Goal: Information Seeking & Learning: Learn about a topic

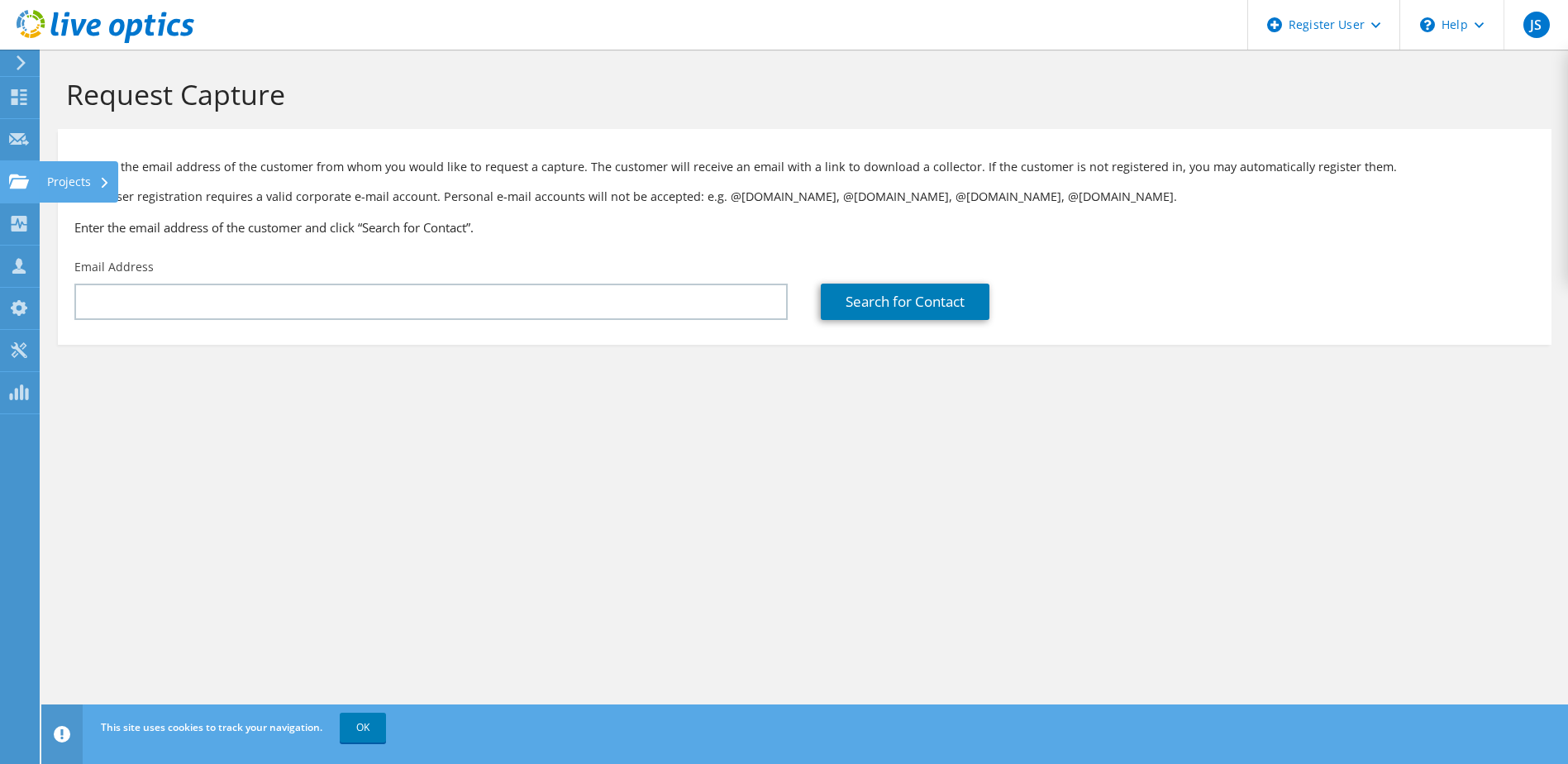
click at [26, 183] on use at bounding box center [19, 180] width 20 height 14
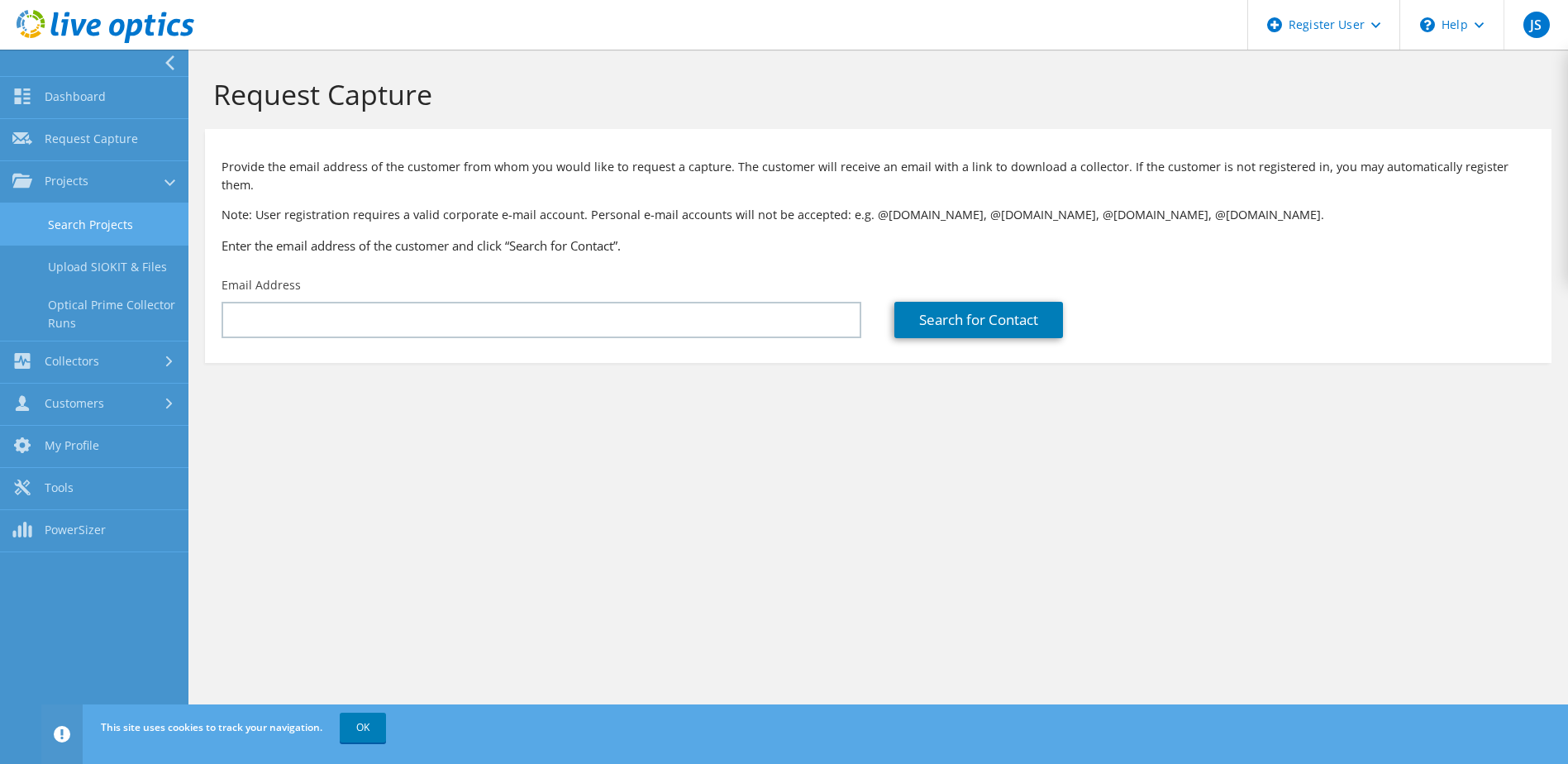
click at [81, 221] on link "Search Projects" at bounding box center [94, 224] width 189 height 42
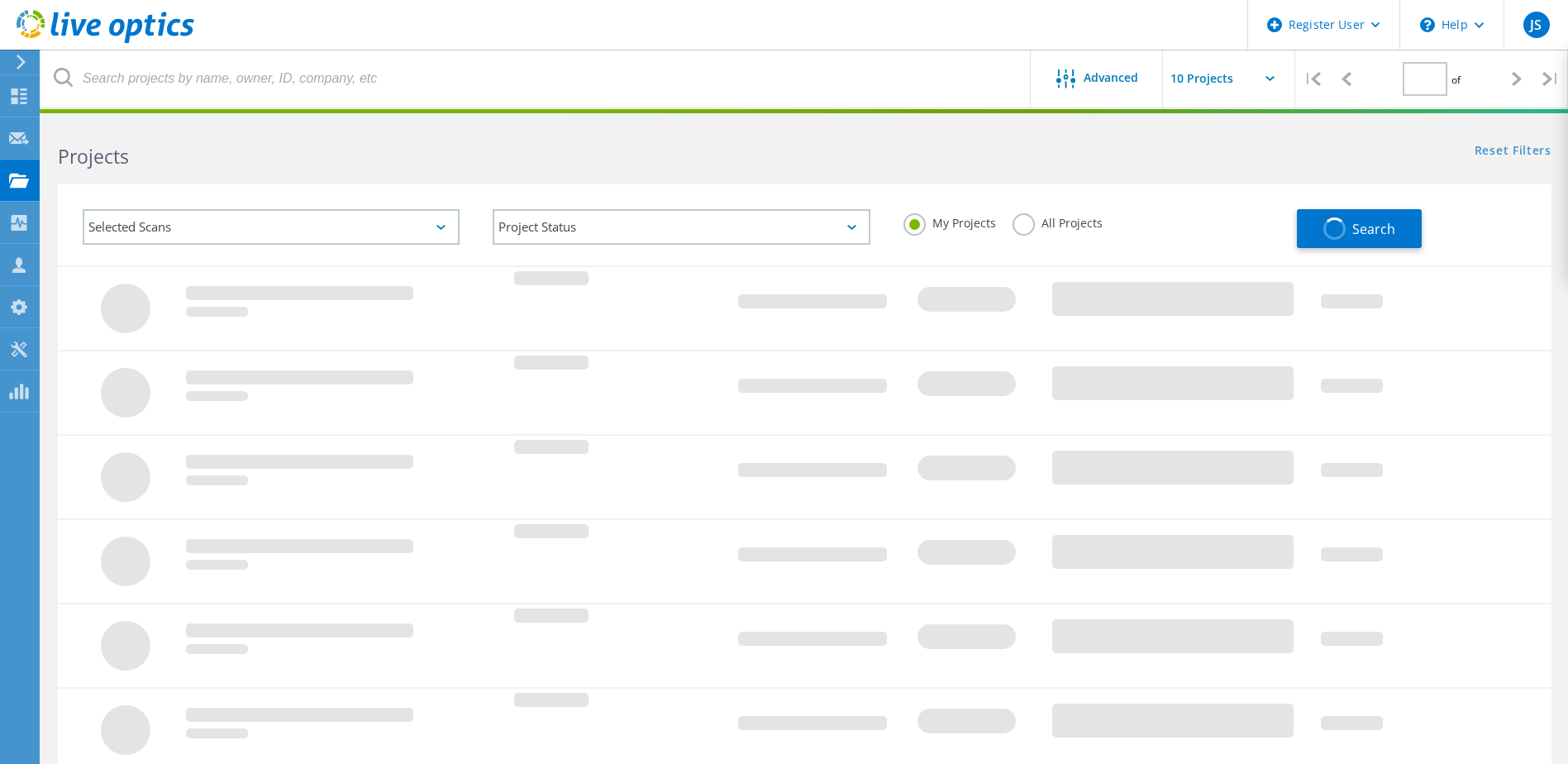
type input "1"
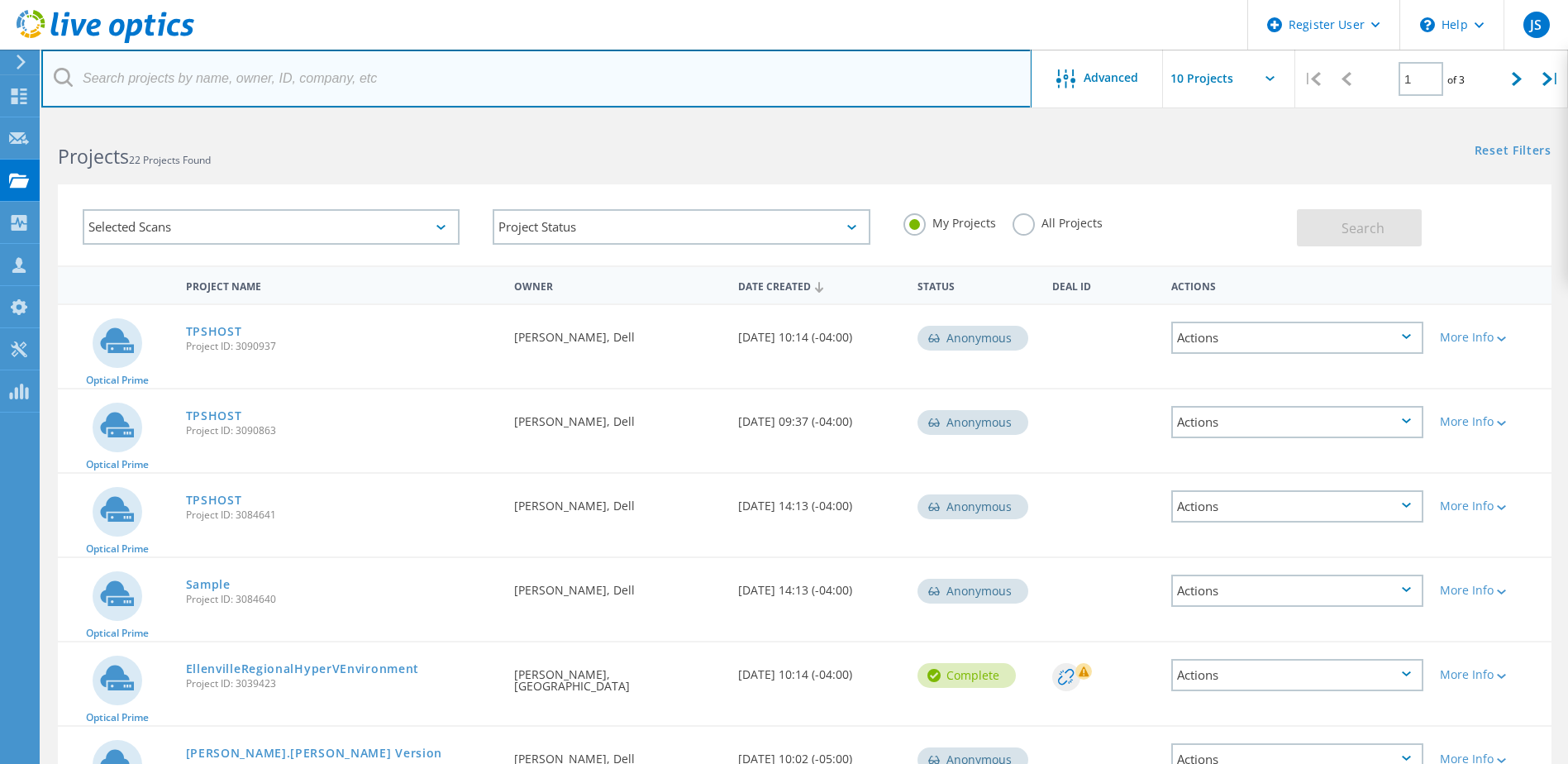
click at [379, 79] on input "text" at bounding box center [536, 78] width 991 height 57
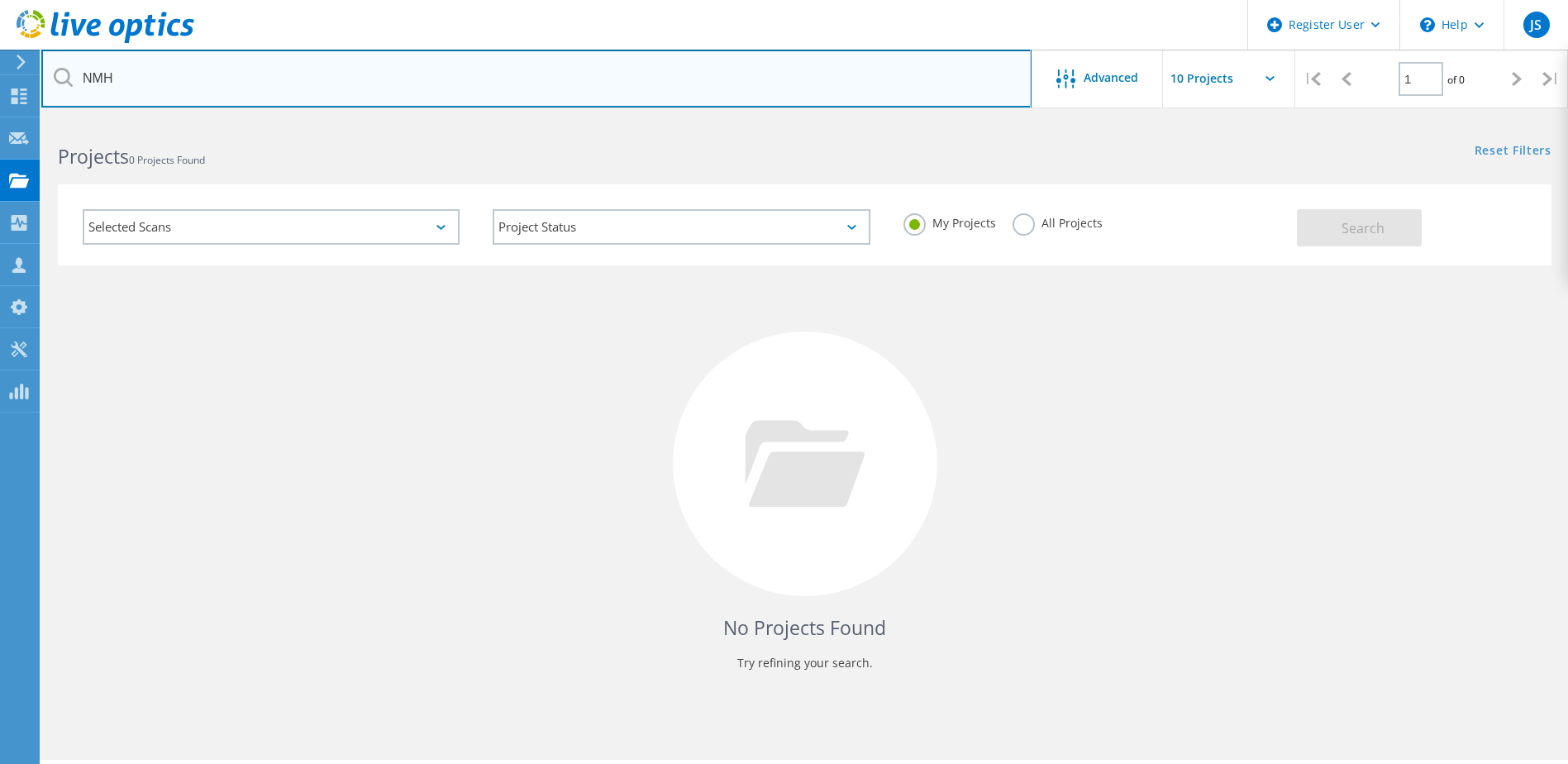
click at [379, 79] on input "NMH" at bounding box center [536, 78] width 991 height 57
type input "N"
click at [681, 66] on input "text" at bounding box center [536, 78] width 991 height 57
paste input "[EMAIL_ADDRESS][DOMAIN_NAME]"
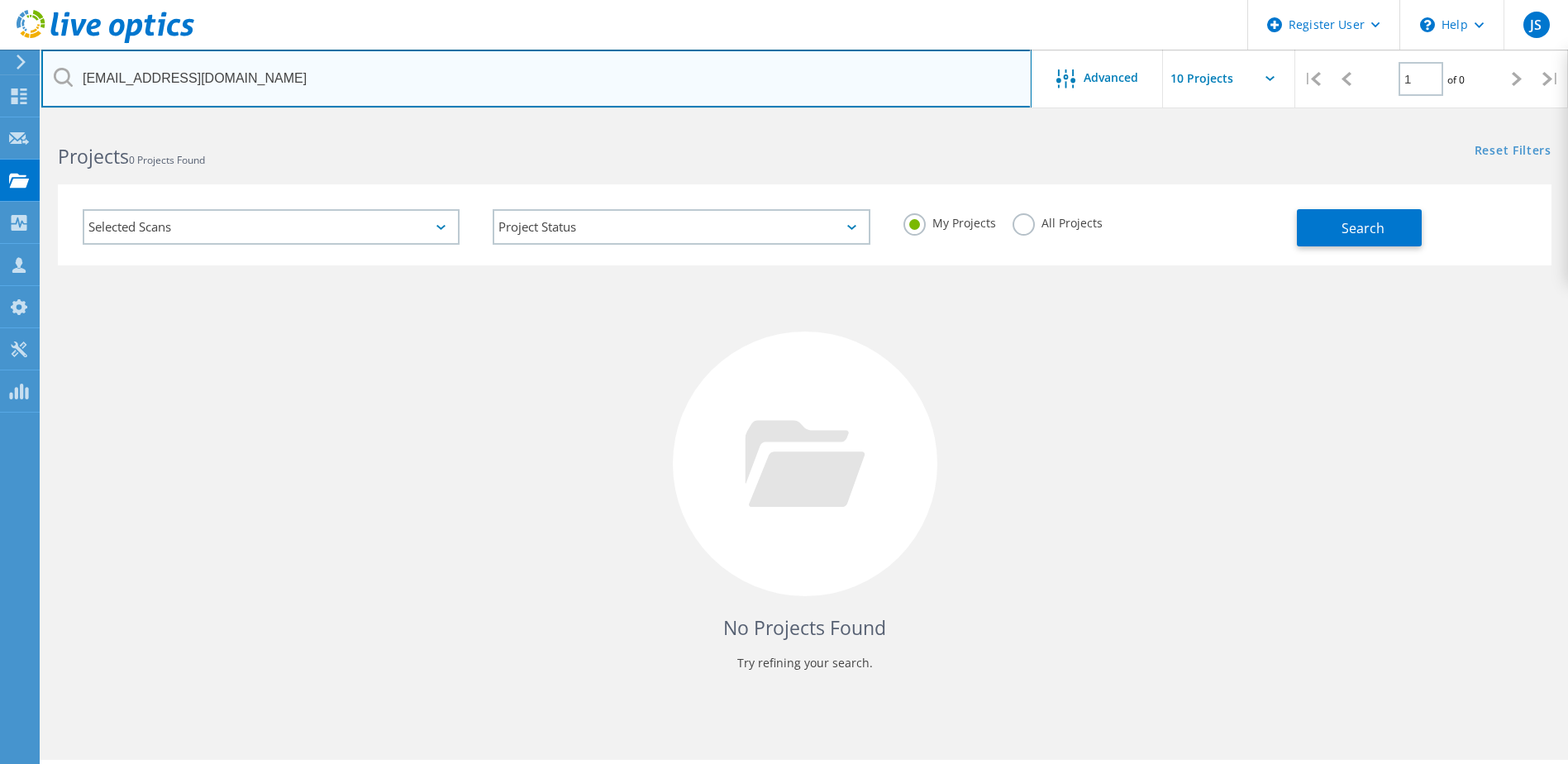
type input "[EMAIL_ADDRESS][DOMAIN_NAME]"
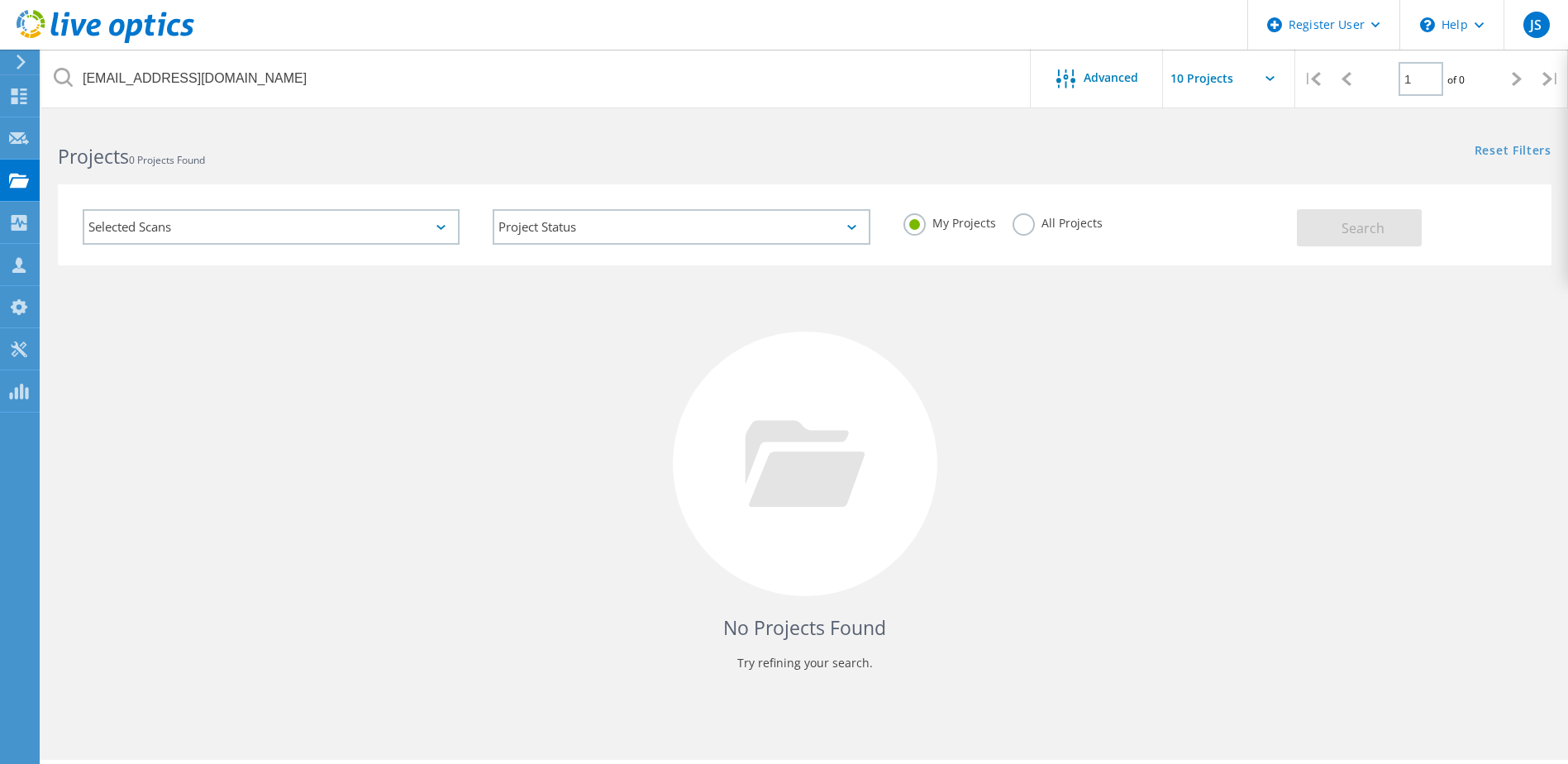
click at [1014, 223] on label "All Projects" at bounding box center [1058, 220] width 90 height 15
click at [0, 0] on input "All Projects" at bounding box center [0, 0] width 0 height 0
click at [1360, 242] on button "Search" at bounding box center [1359, 227] width 125 height 37
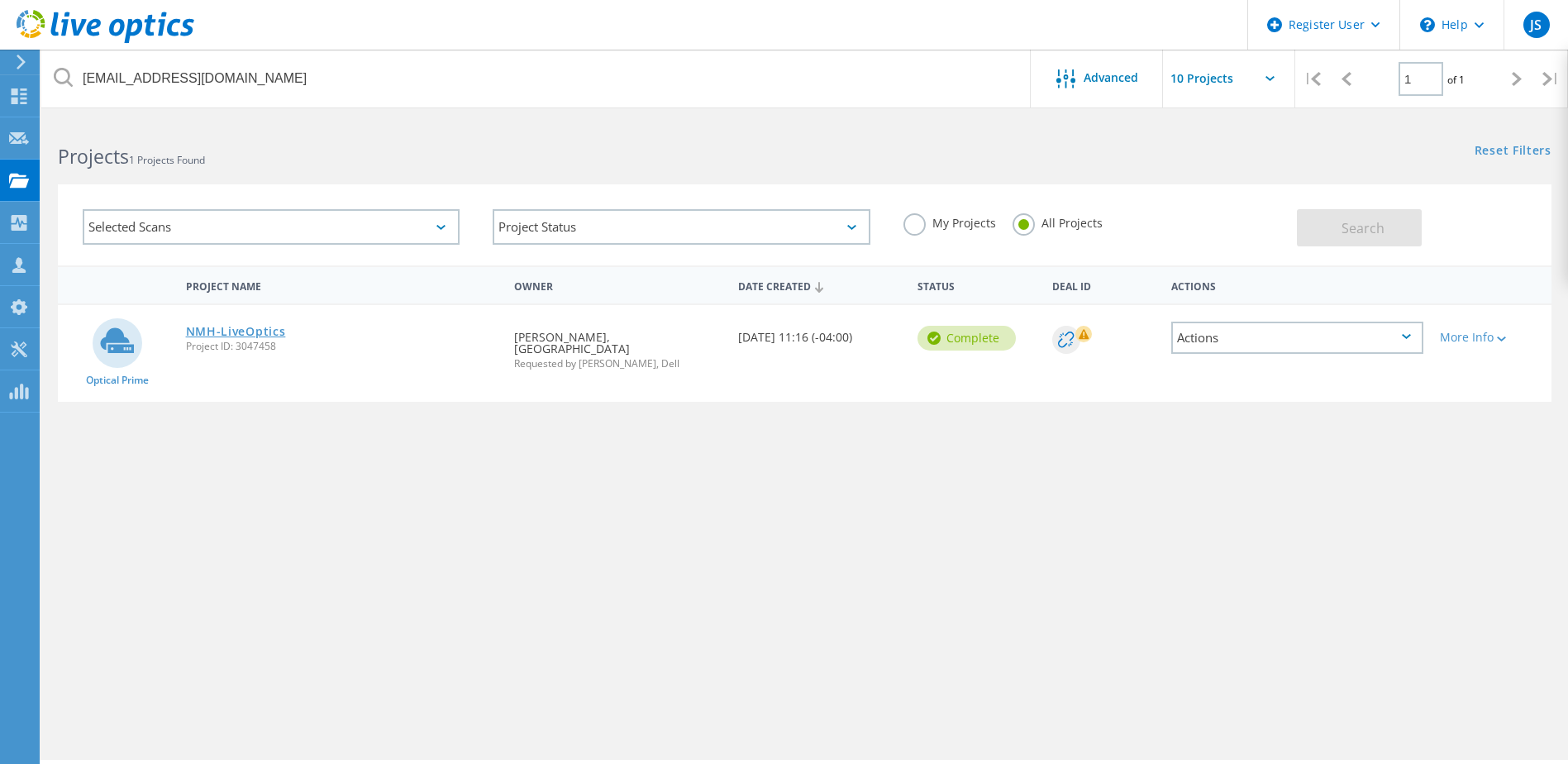
click at [265, 326] on link "NMH-LiveOptics" at bounding box center [235, 331] width 100 height 12
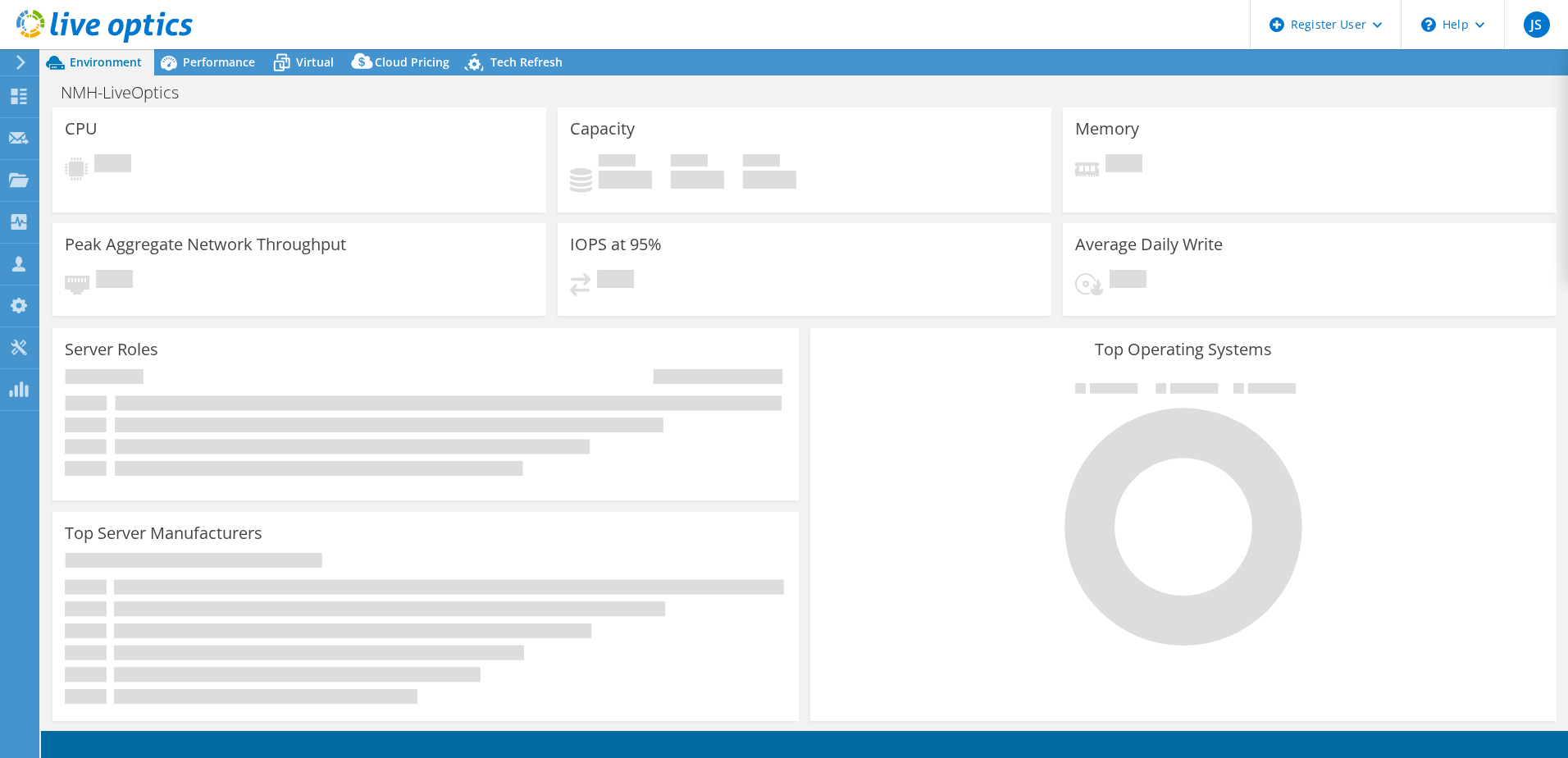
select select "USD"
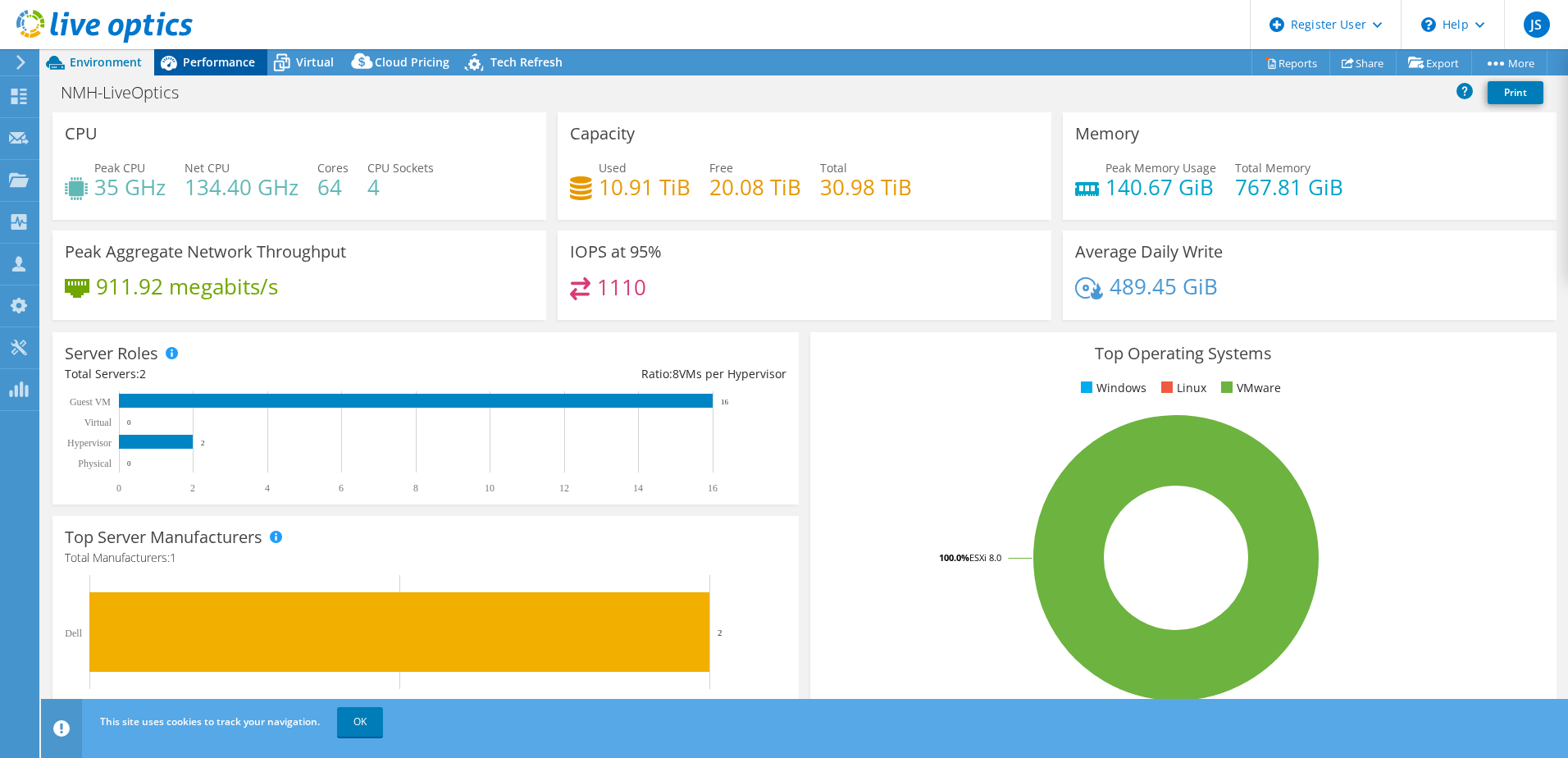
click at [246, 69] on div "Performance" at bounding box center [210, 61] width 113 height 26
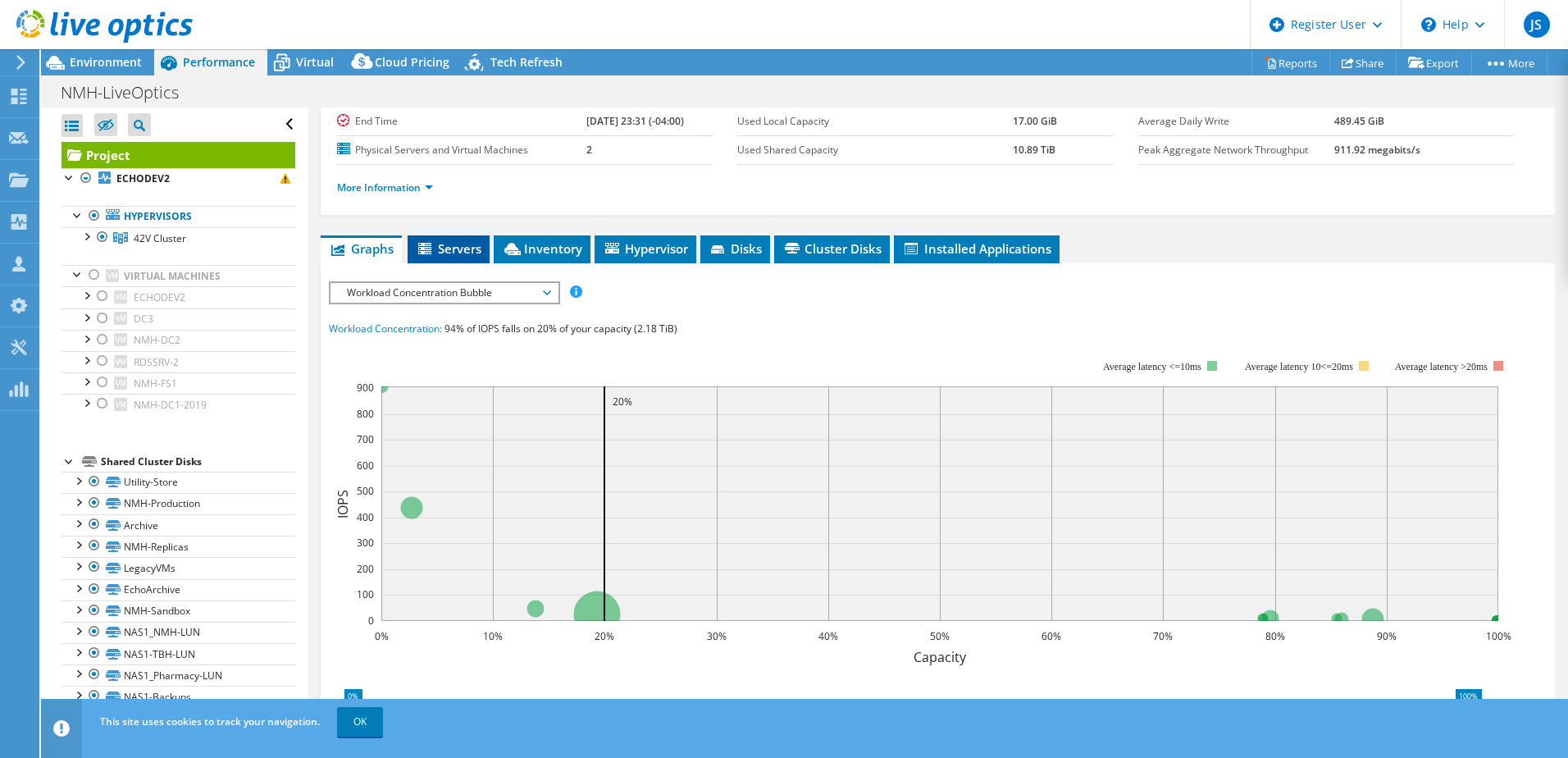
click at [443, 257] on span "Servers" at bounding box center [449, 249] width 66 height 16
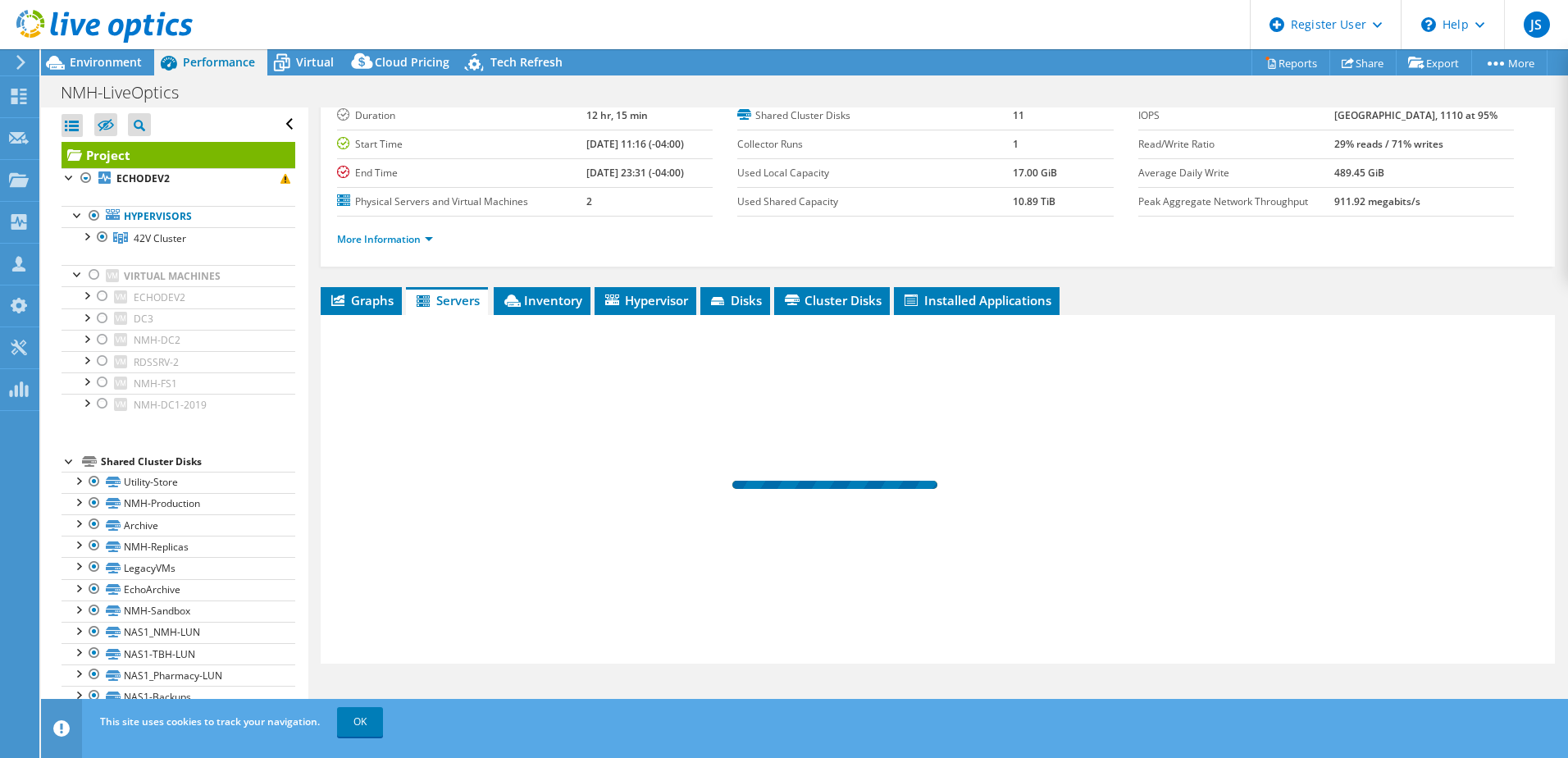
scroll to position [145, 0]
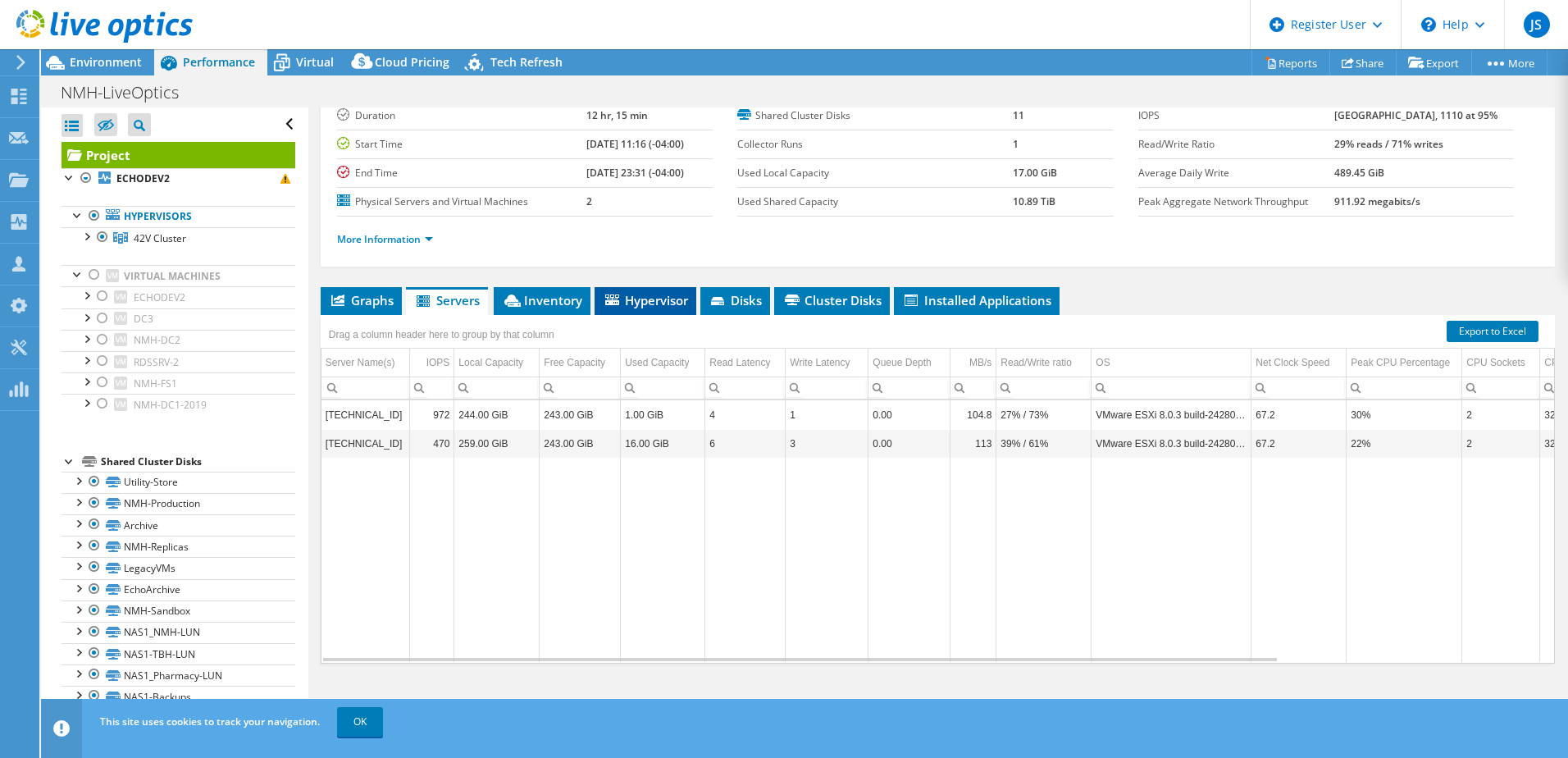
click at [643, 295] on span "Hypervisor" at bounding box center [646, 300] width 86 height 16
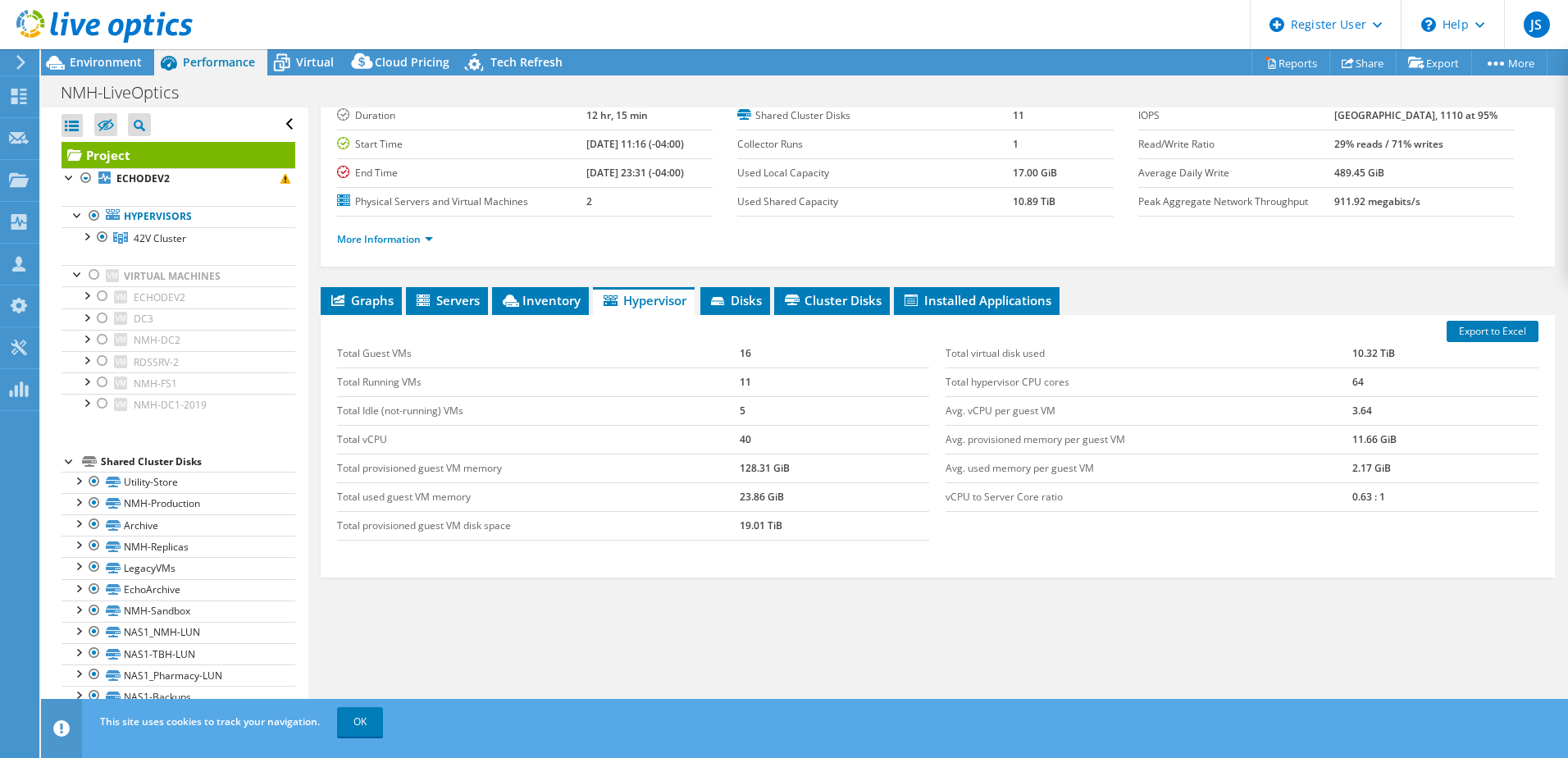
click at [429, 249] on div "More Information" at bounding box center [937, 240] width 1202 height 46
click at [424, 233] on link "More Information" at bounding box center [385, 240] width 96 height 14
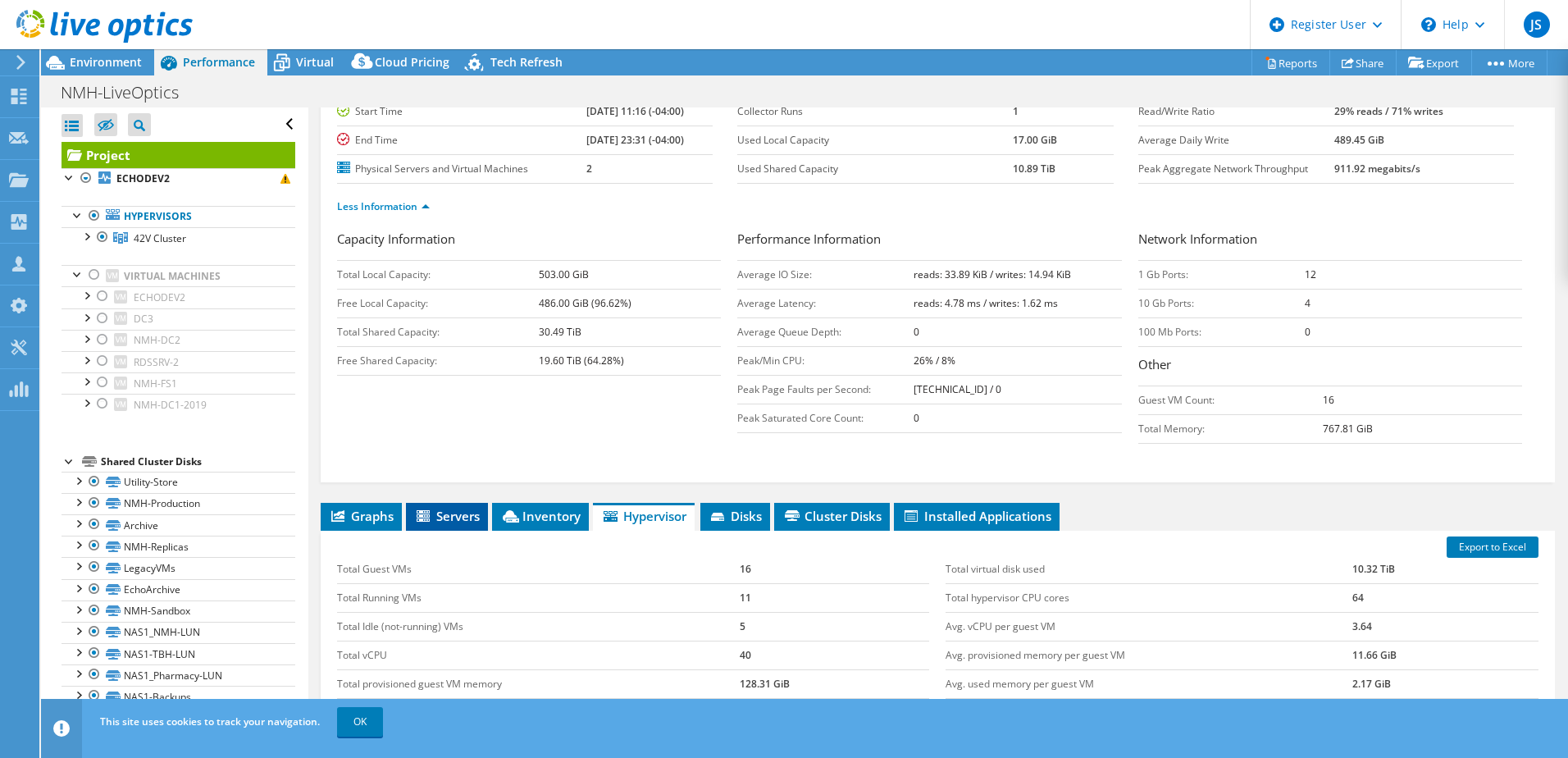
click at [433, 524] on icon at bounding box center [425, 518] width 16 height 14
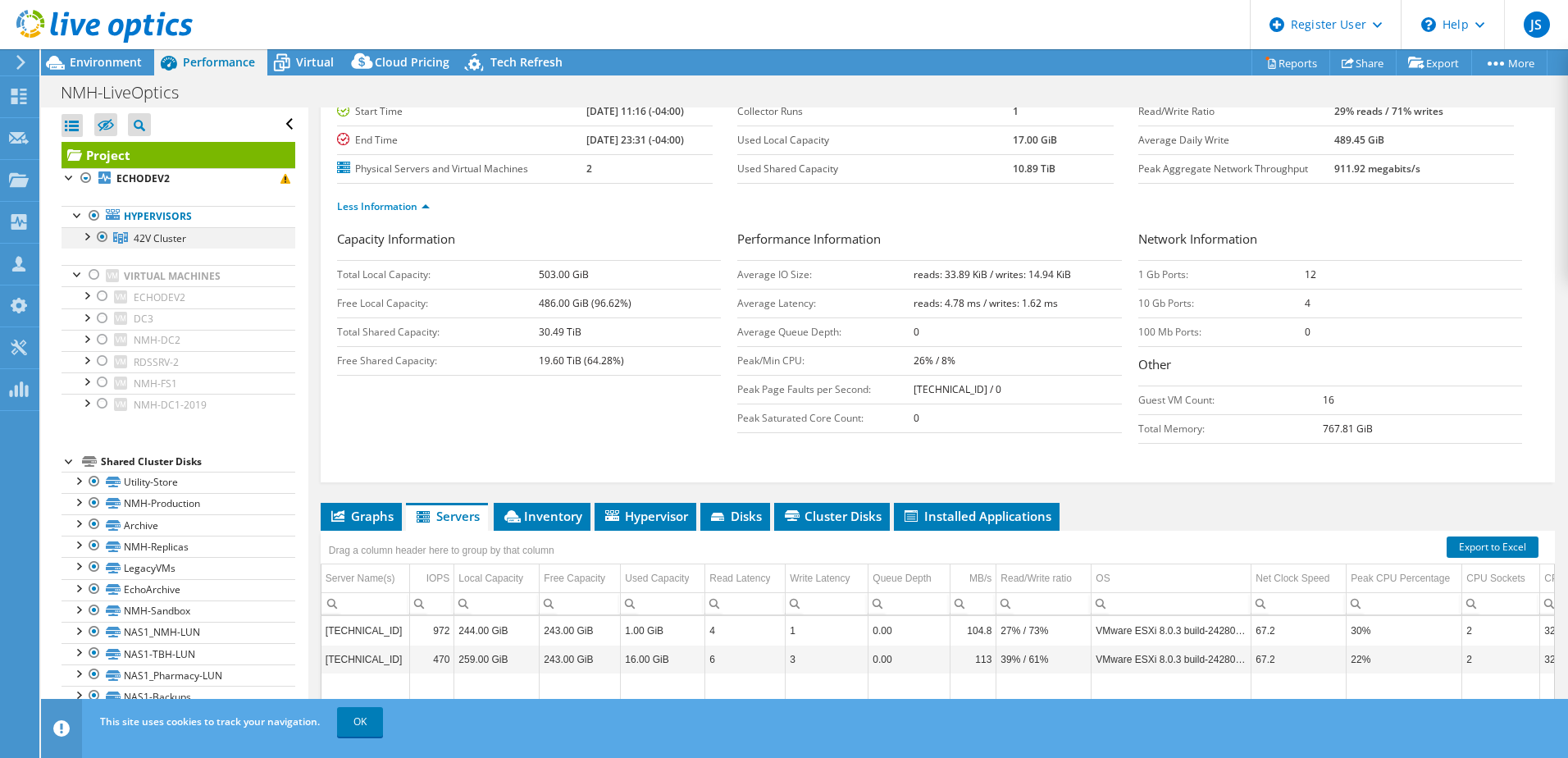
click at [87, 238] on div at bounding box center [86, 235] width 16 height 16
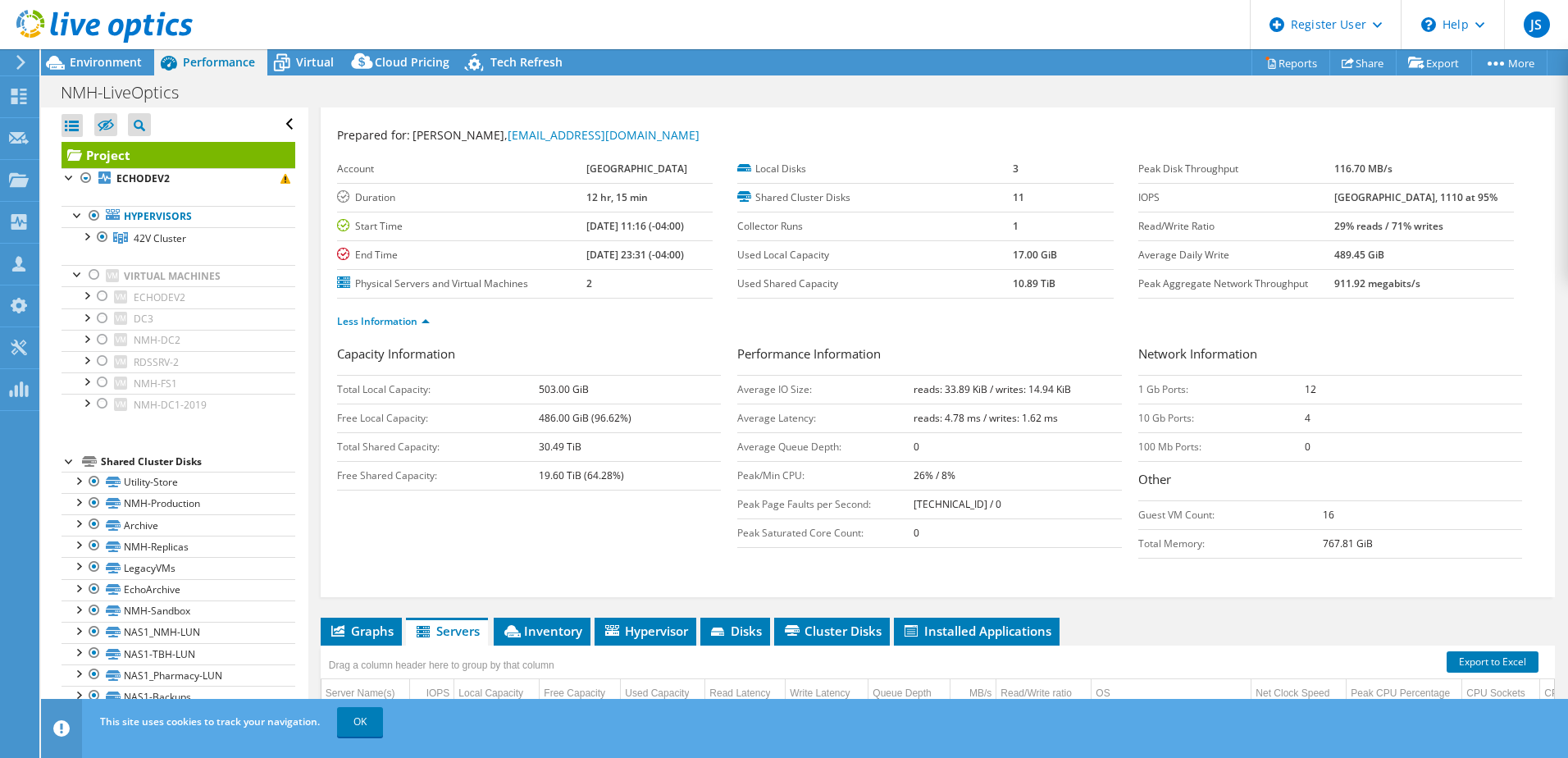
scroll to position [0, 0]
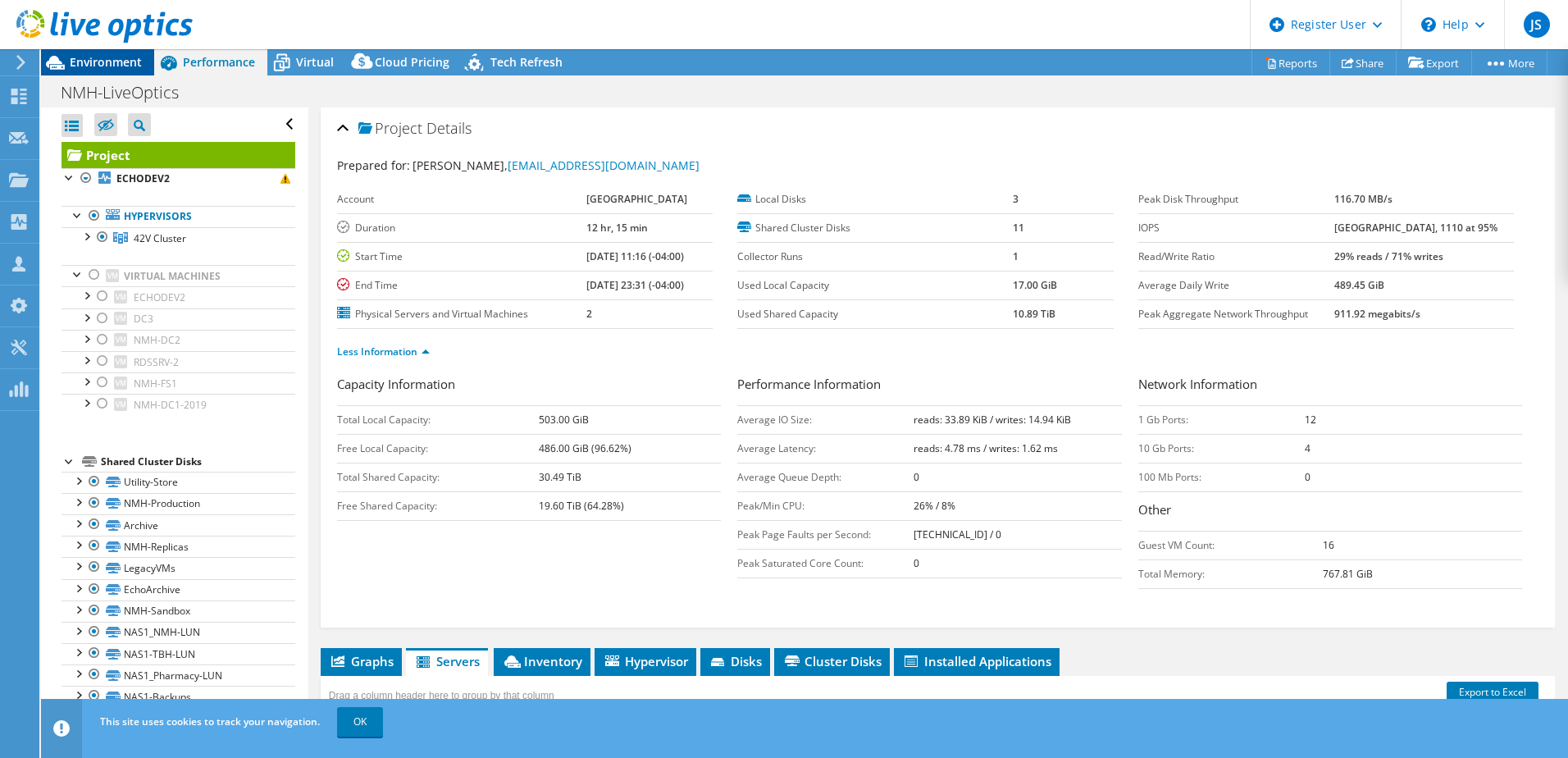
click at [95, 68] on span "Environment" at bounding box center [105, 61] width 72 height 15
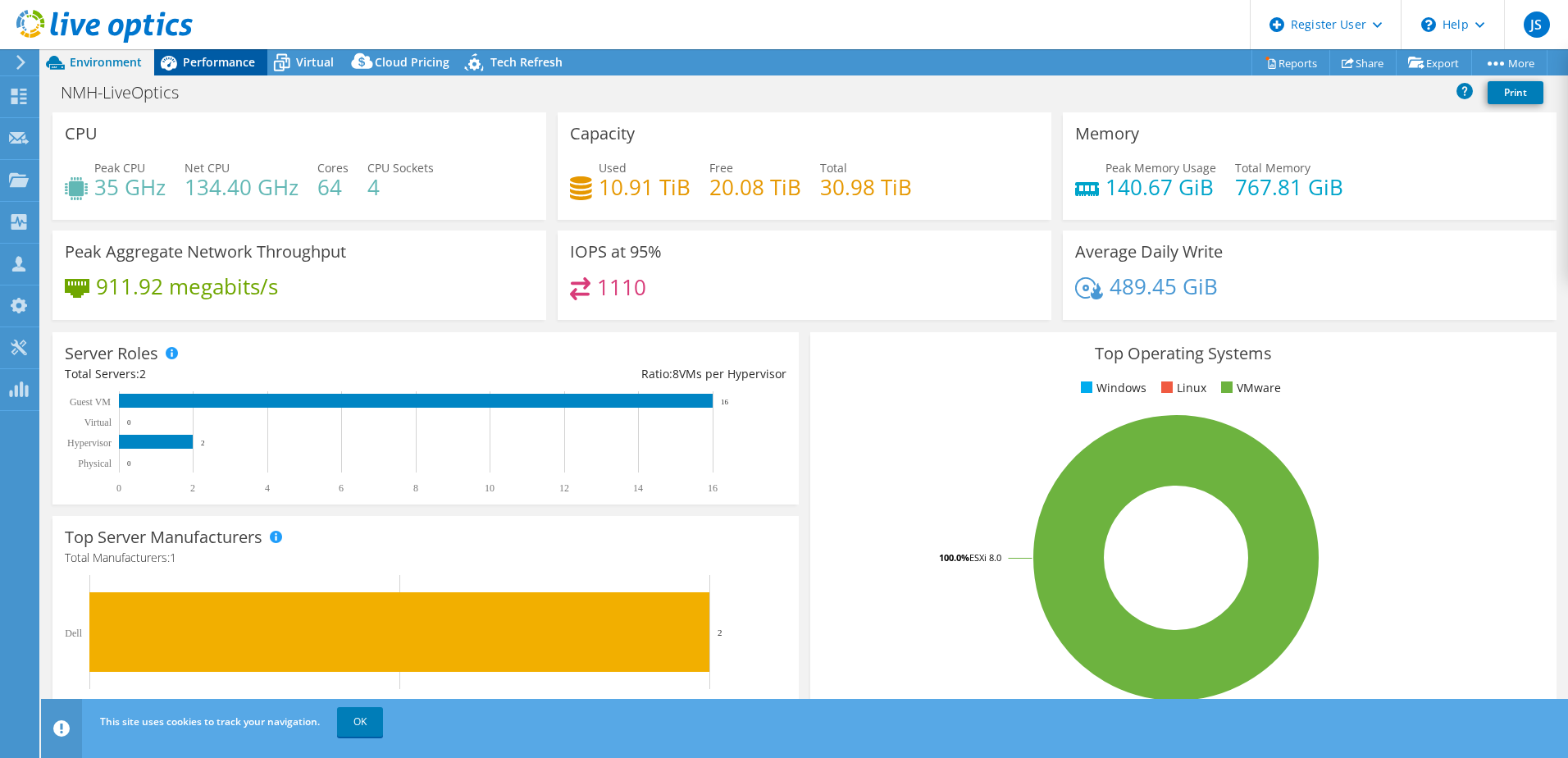
click at [218, 60] on span "Performance" at bounding box center [218, 61] width 72 height 15
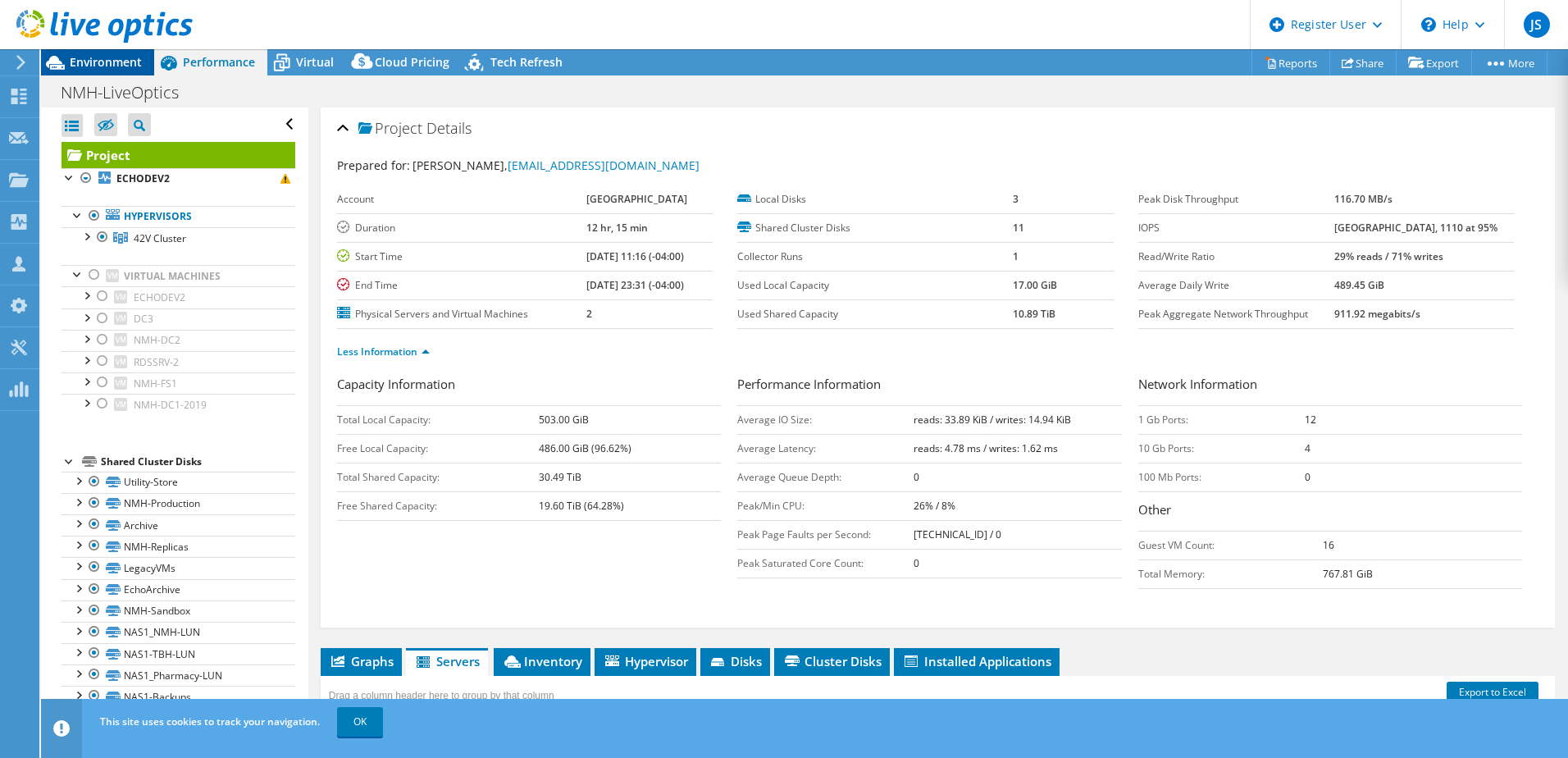
click at [127, 61] on span "Environment" at bounding box center [105, 61] width 72 height 15
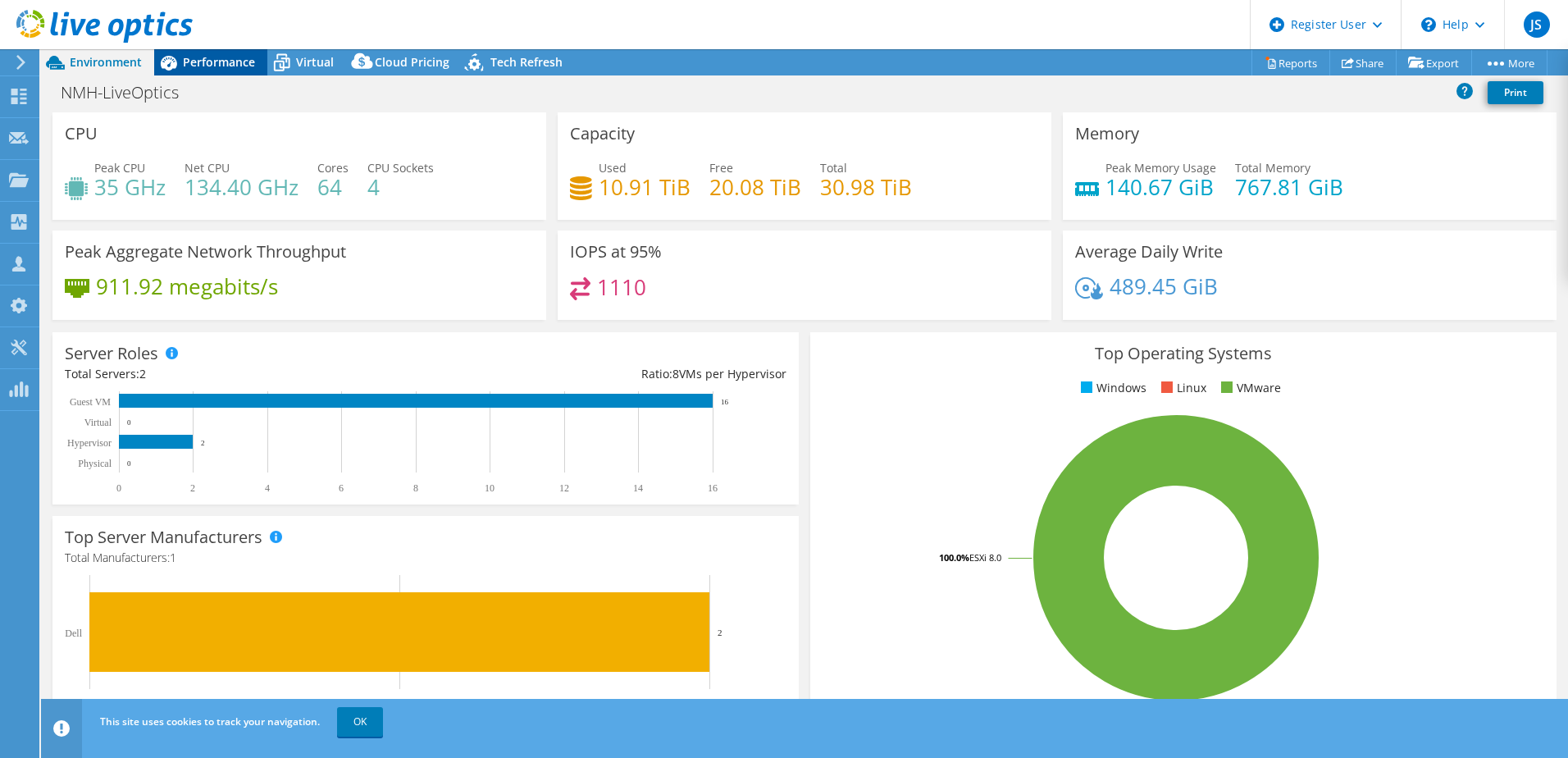
click at [238, 70] on div "Performance" at bounding box center [210, 61] width 113 height 26
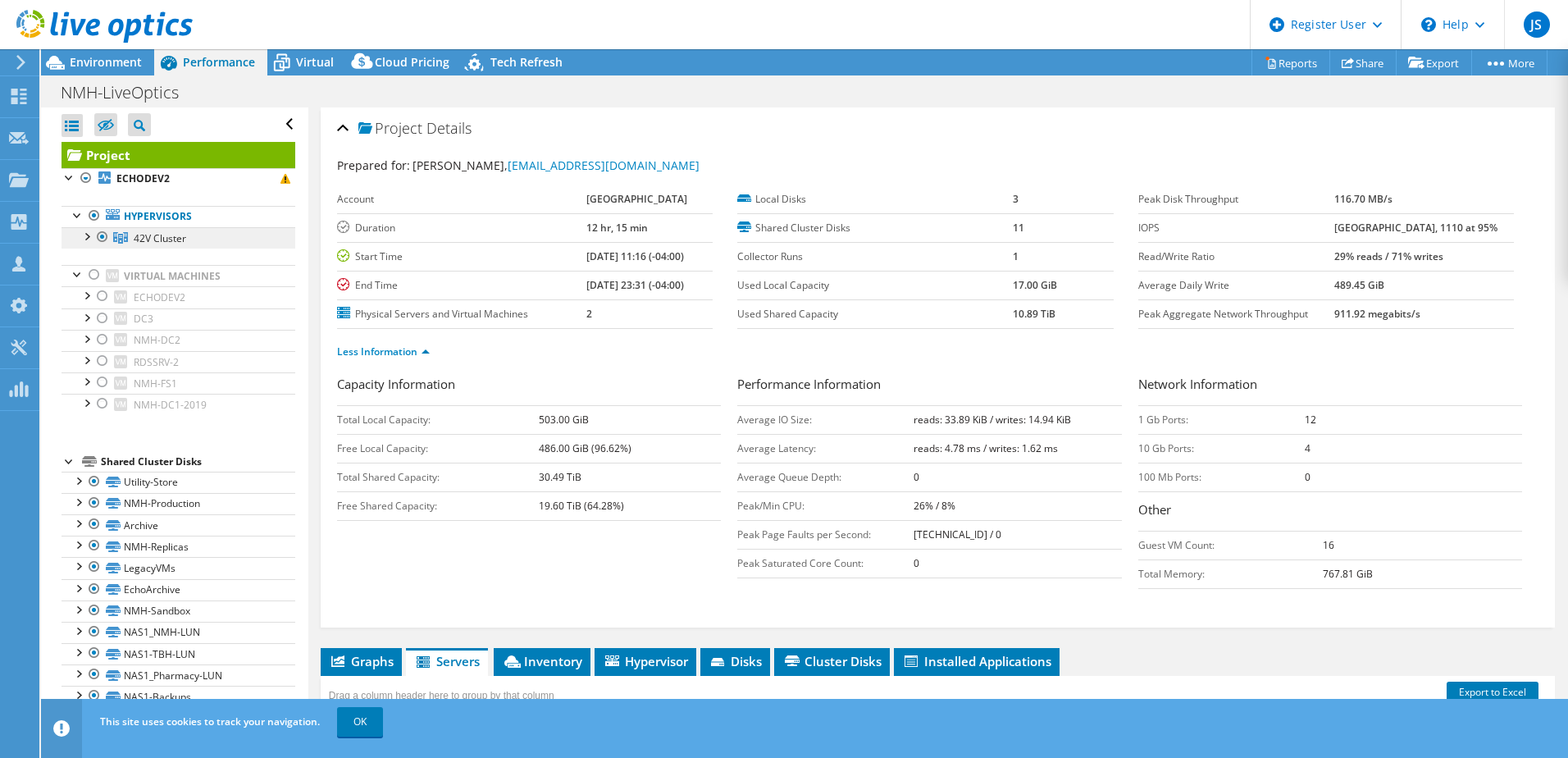
click at [160, 240] on span "42V Cluster" at bounding box center [159, 239] width 53 height 14
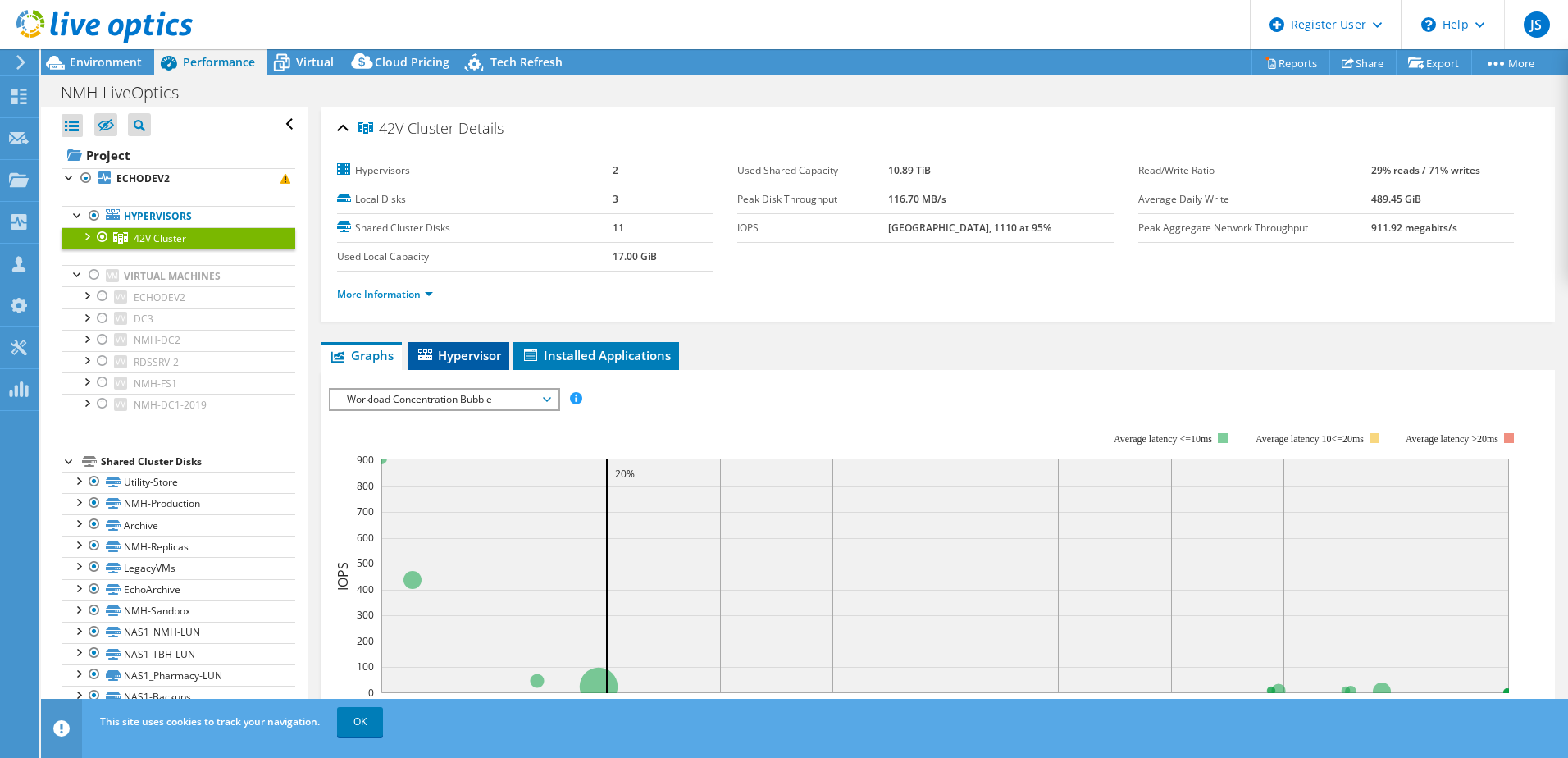
click at [485, 345] on li "Hypervisor" at bounding box center [459, 355] width 102 height 28
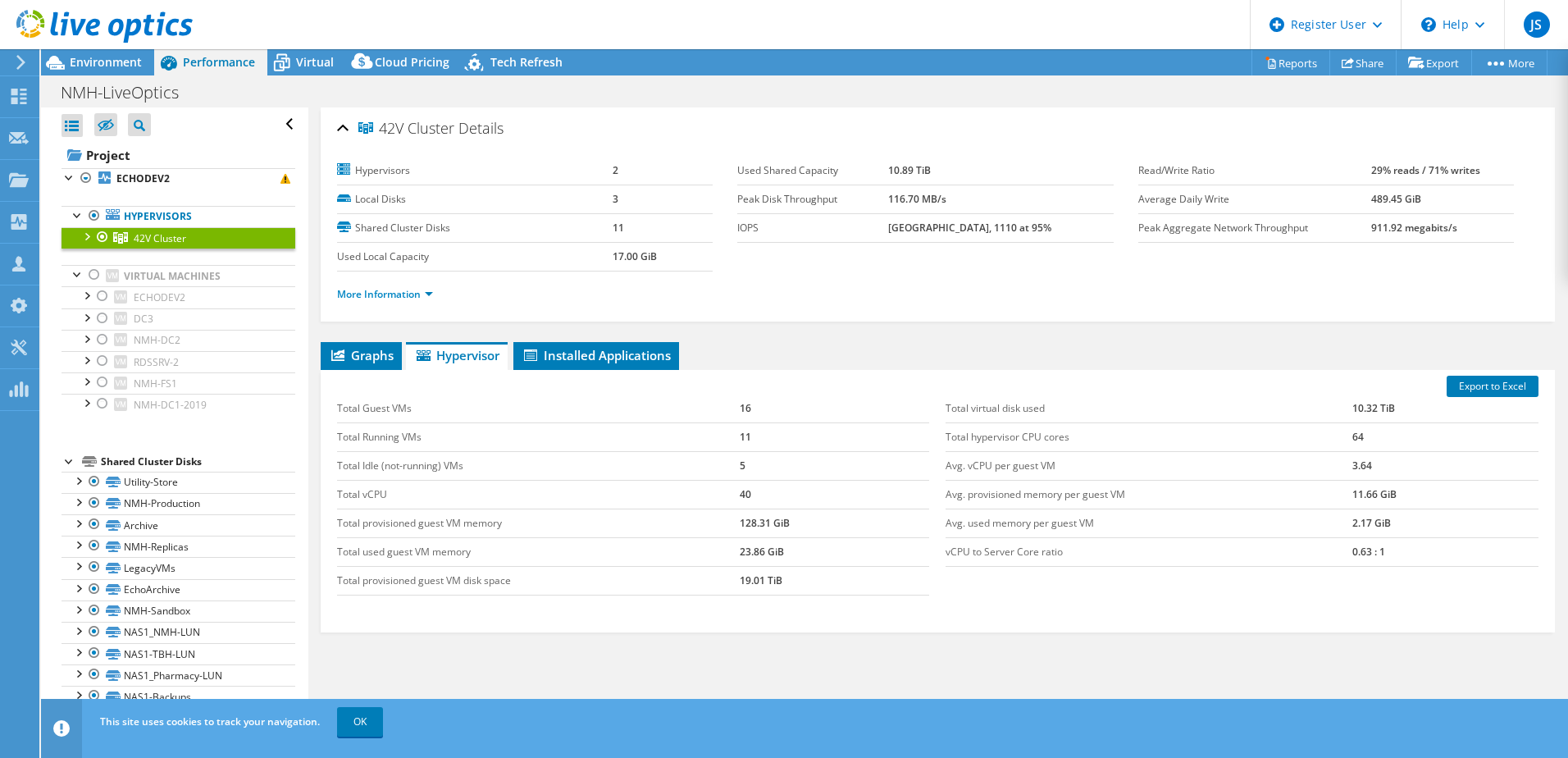
scroll to position [55, 0]
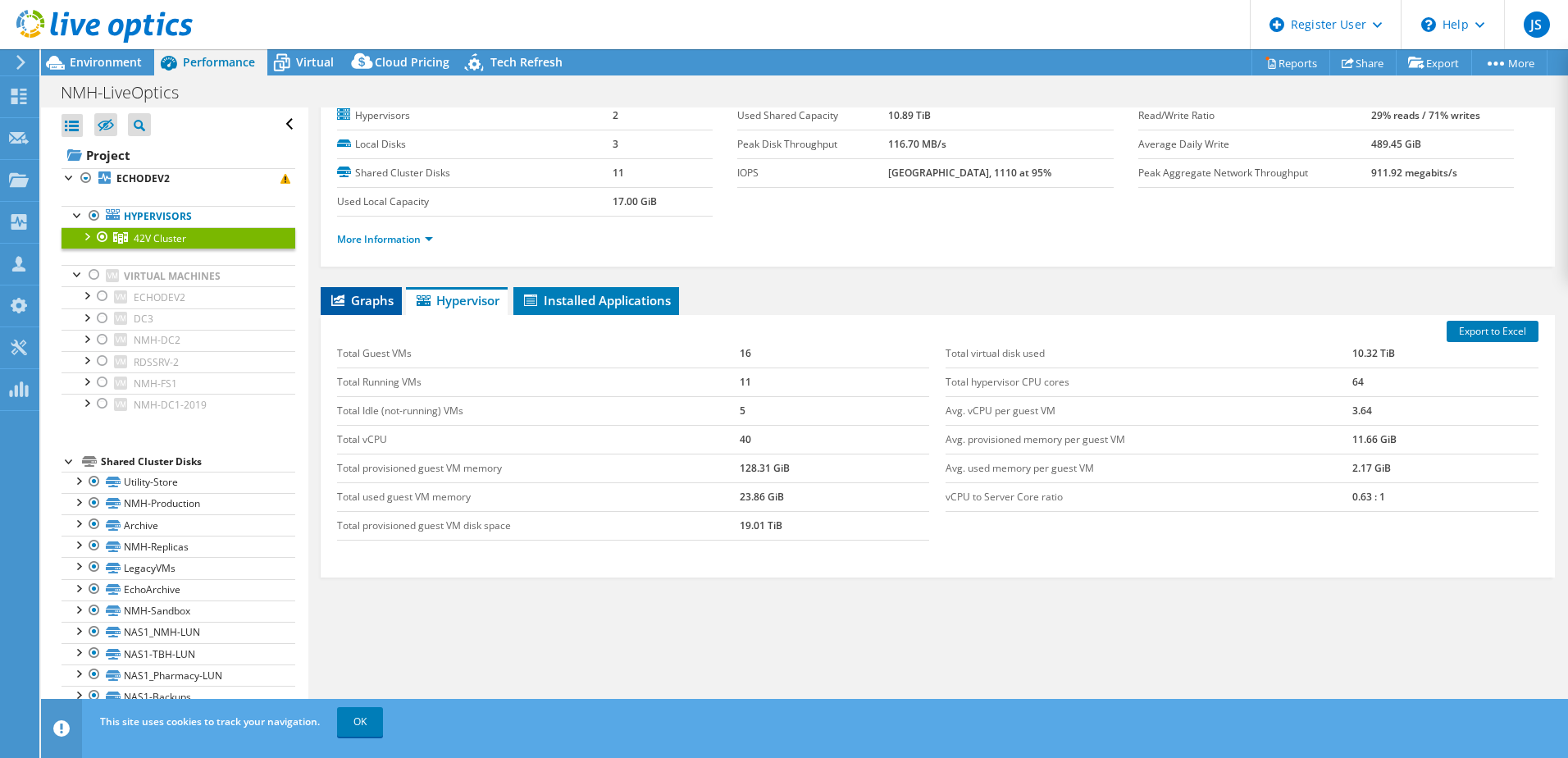
click at [395, 310] on li "Graphs" at bounding box center [361, 300] width 81 height 28
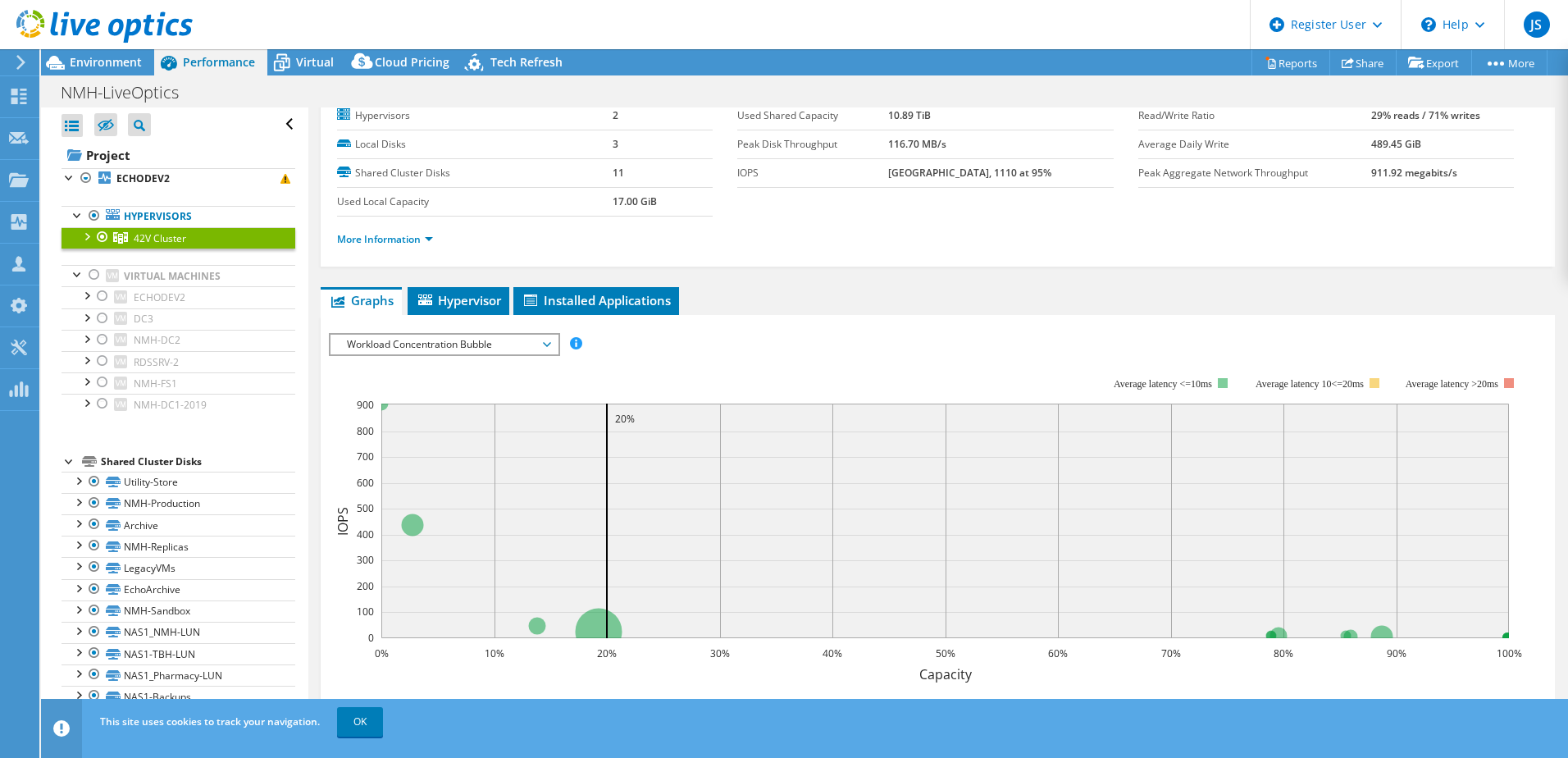
click at [465, 349] on span "Workload Concentration Bubble" at bounding box center [444, 345] width 211 height 20
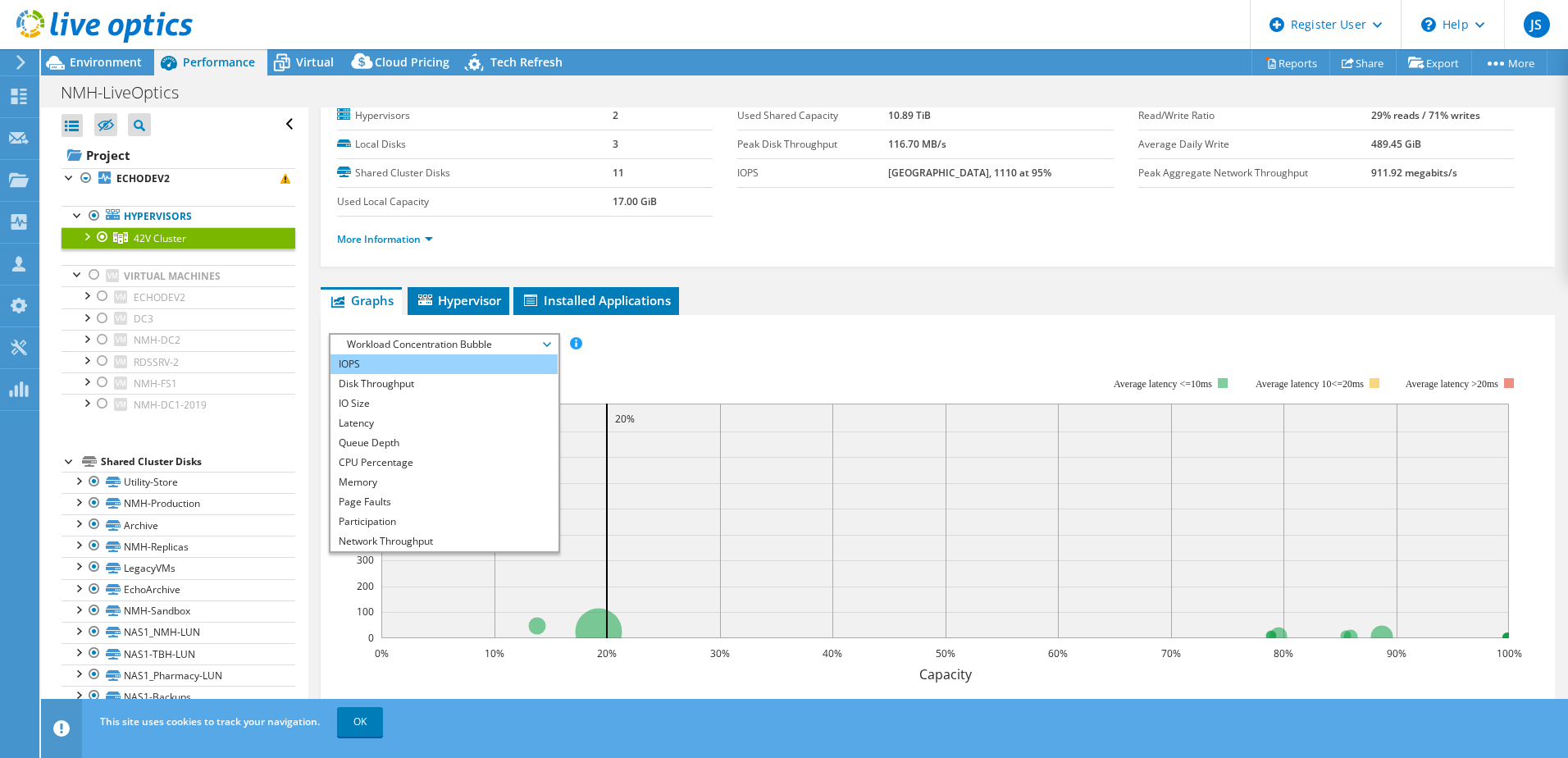
click at [437, 363] on li "IOPS" at bounding box center [444, 364] width 227 height 20
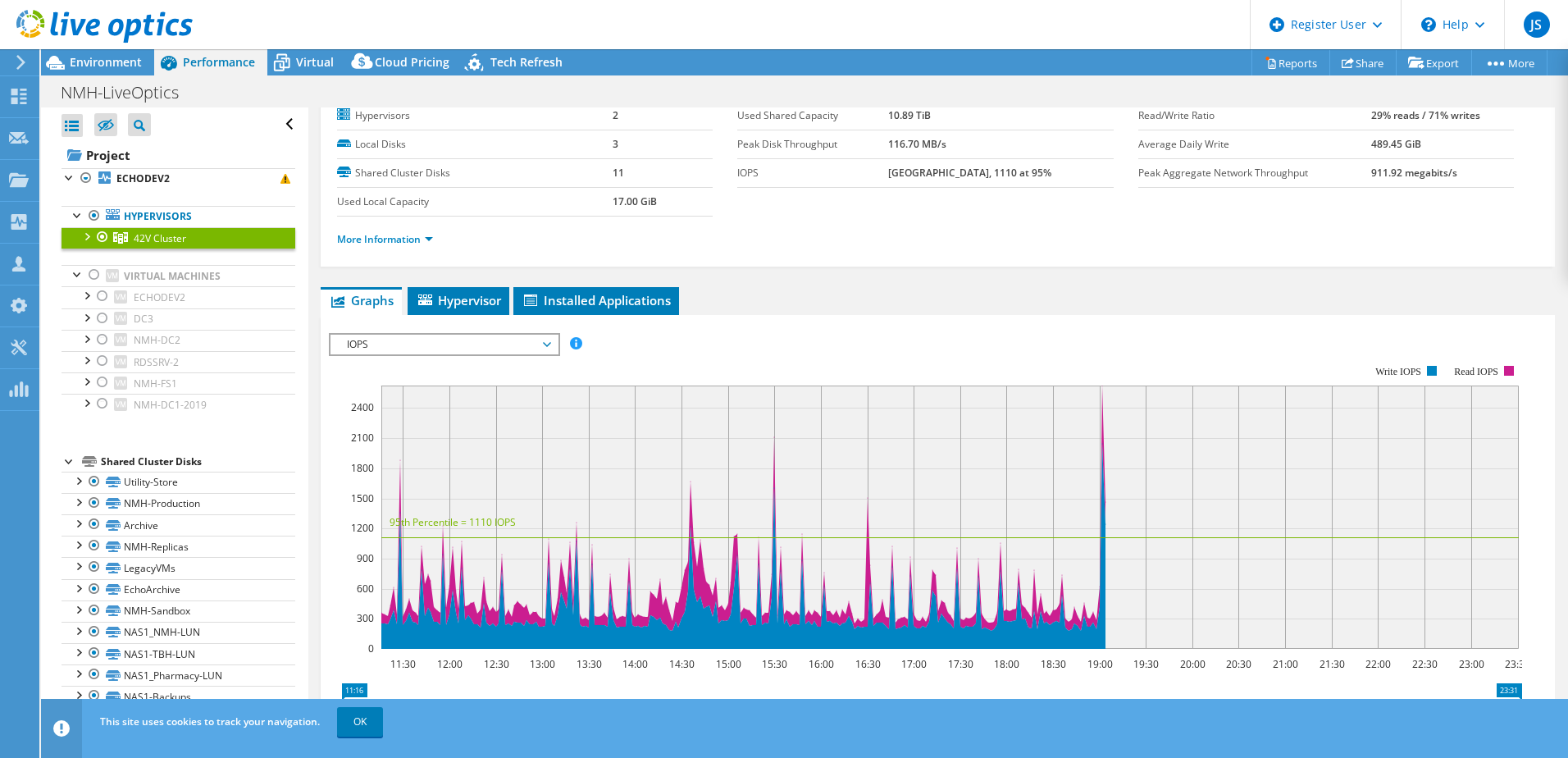
click at [406, 346] on span "IOPS" at bounding box center [444, 345] width 211 height 20
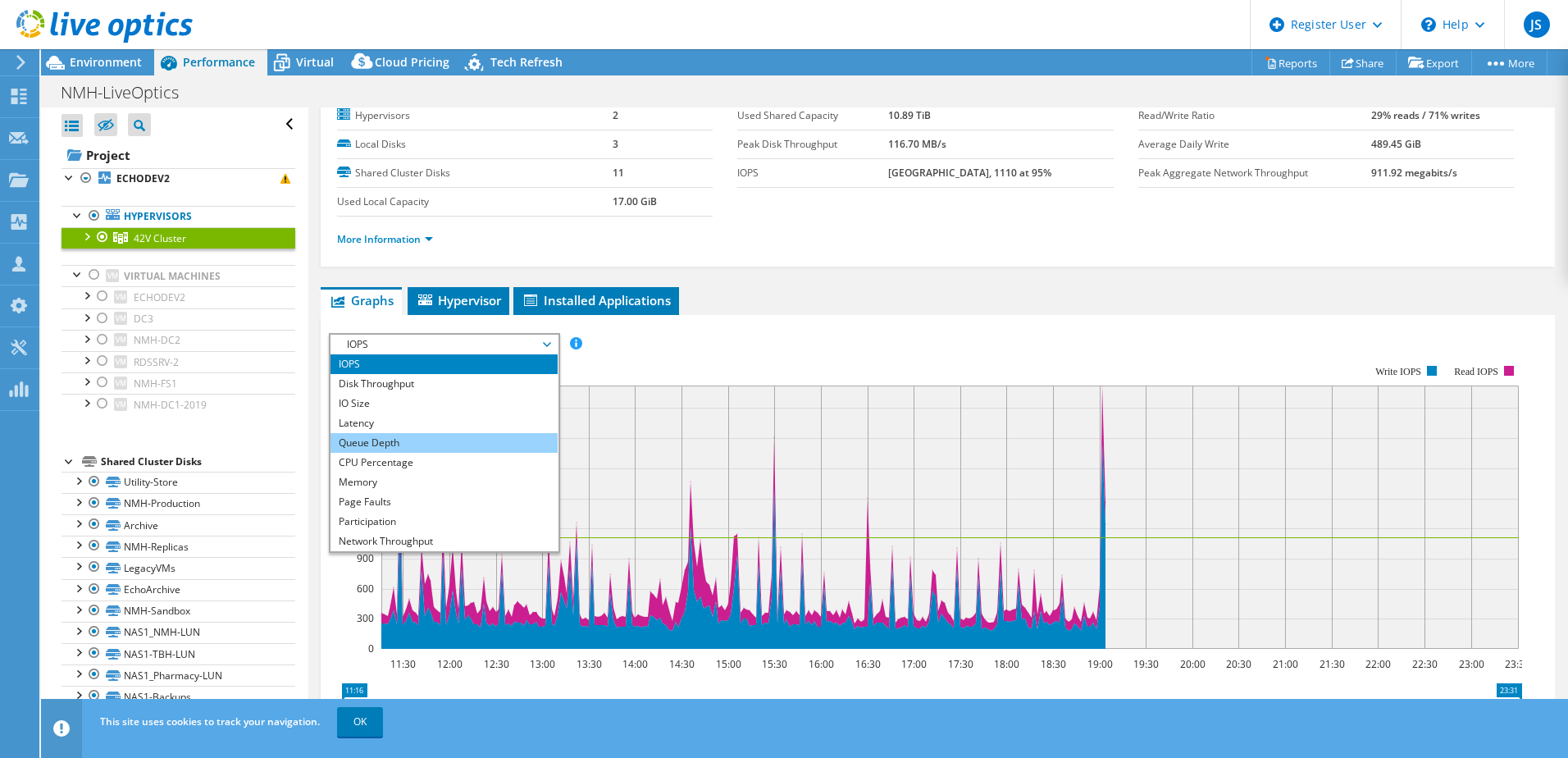
click at [404, 443] on li "Queue Depth" at bounding box center [444, 443] width 227 height 20
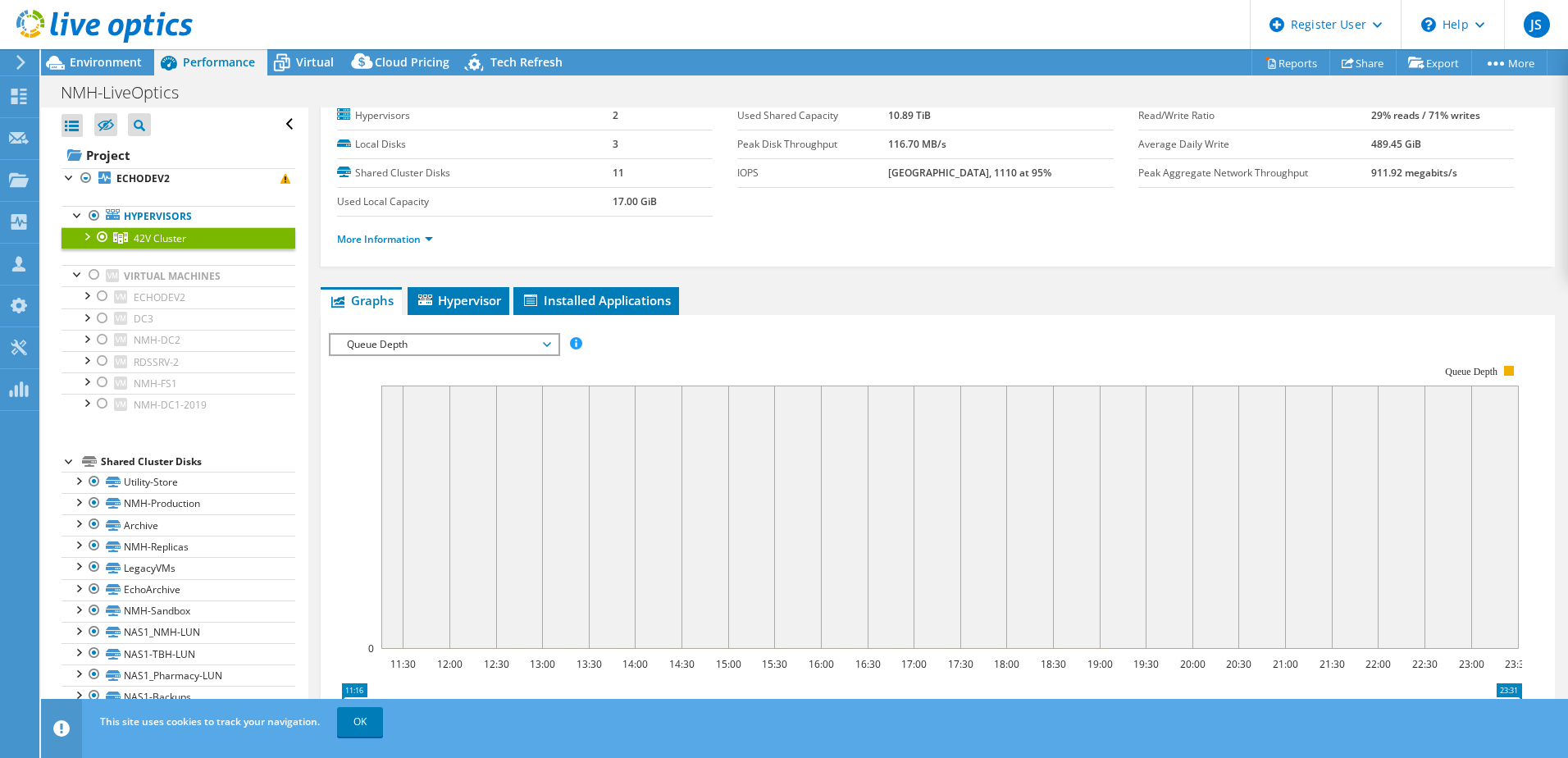
click at [411, 352] on span "Queue Depth" at bounding box center [444, 345] width 211 height 20
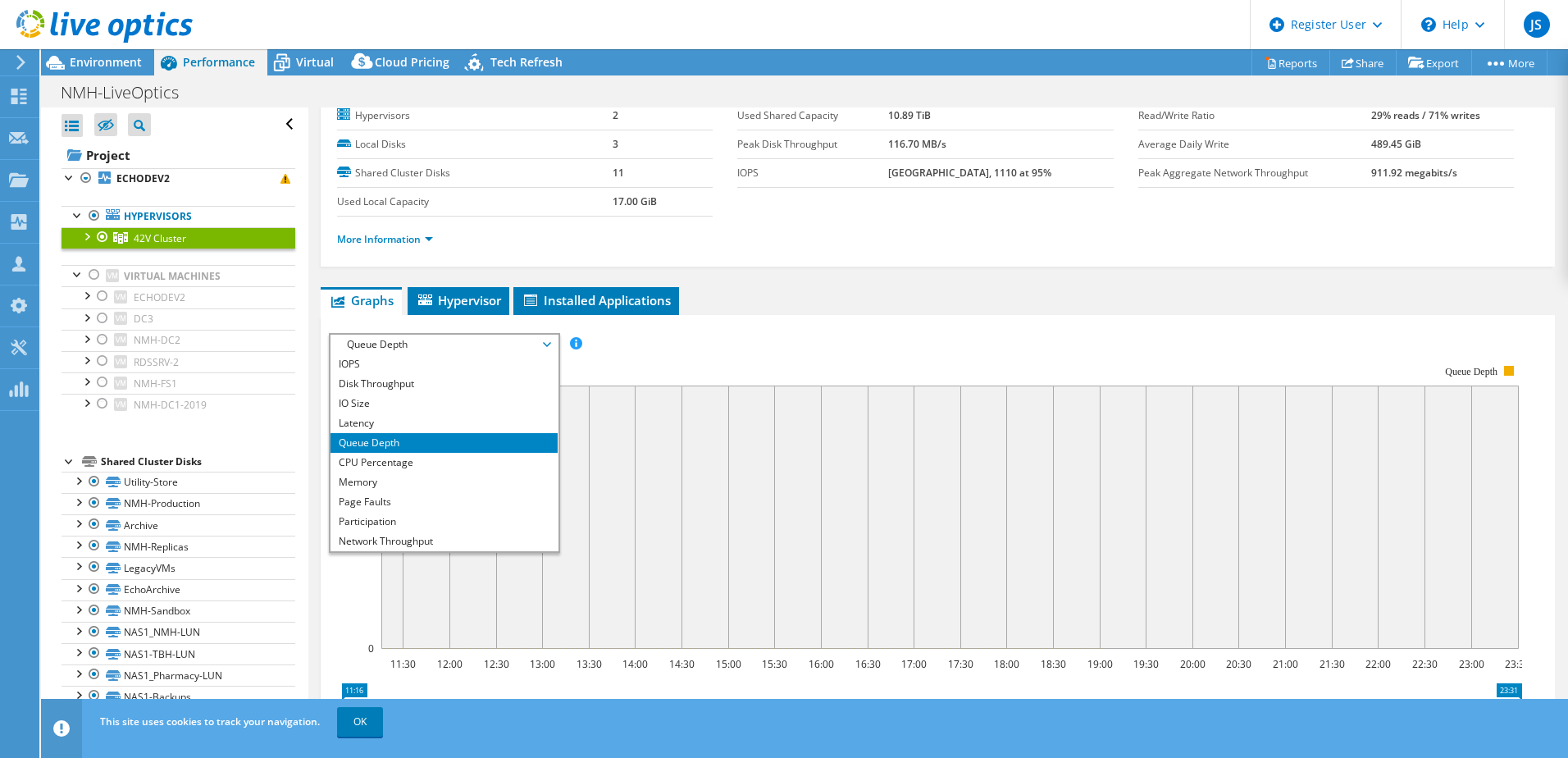
click at [429, 451] on li "Queue Depth" at bounding box center [444, 443] width 227 height 20
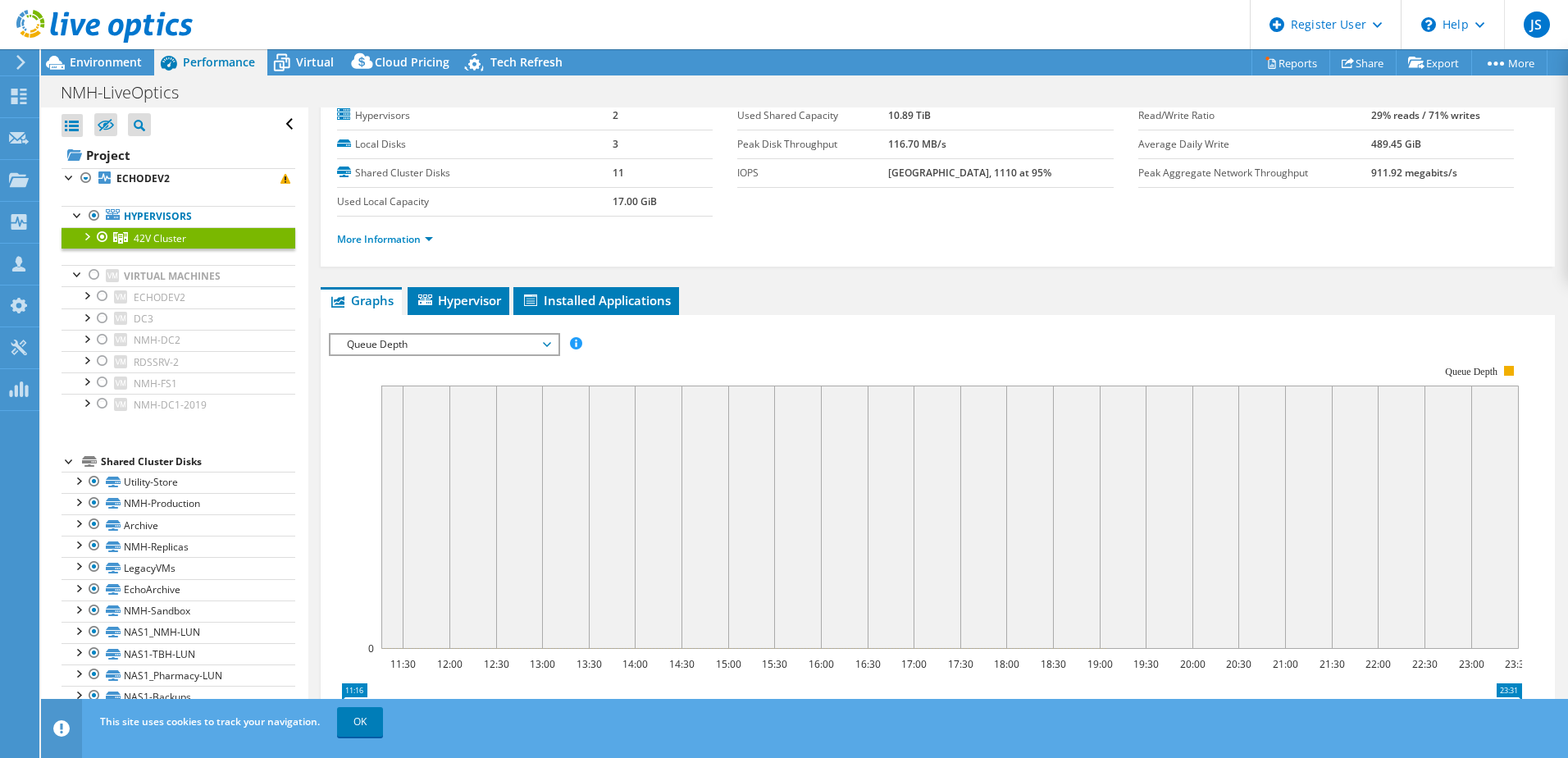
click at [429, 460] on rect at bounding box center [950, 517] width 1138 height 263
click at [412, 346] on span "Queue Depth" at bounding box center [444, 345] width 211 height 20
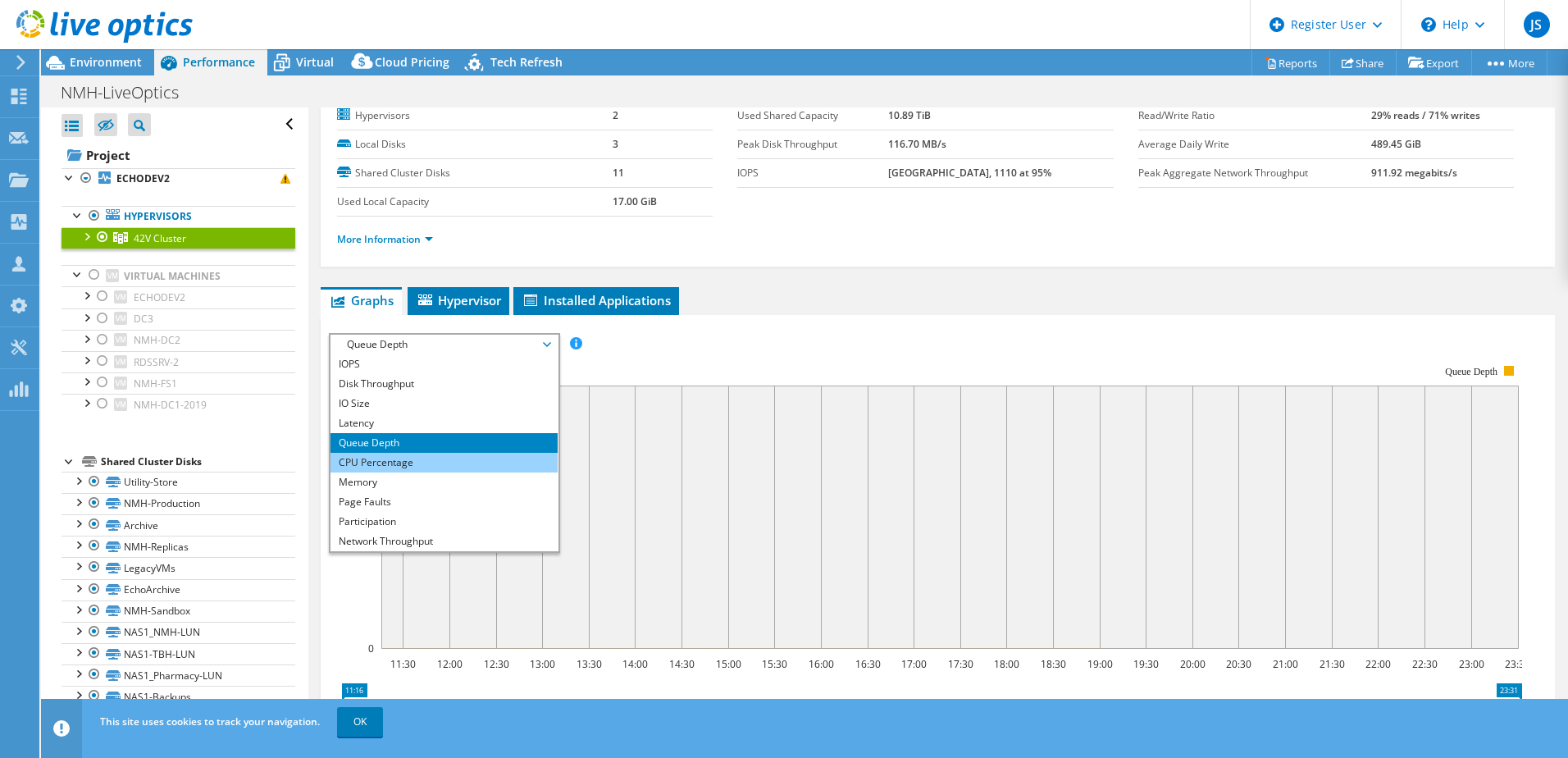
click at [418, 455] on li "CPU Percentage" at bounding box center [444, 462] width 227 height 20
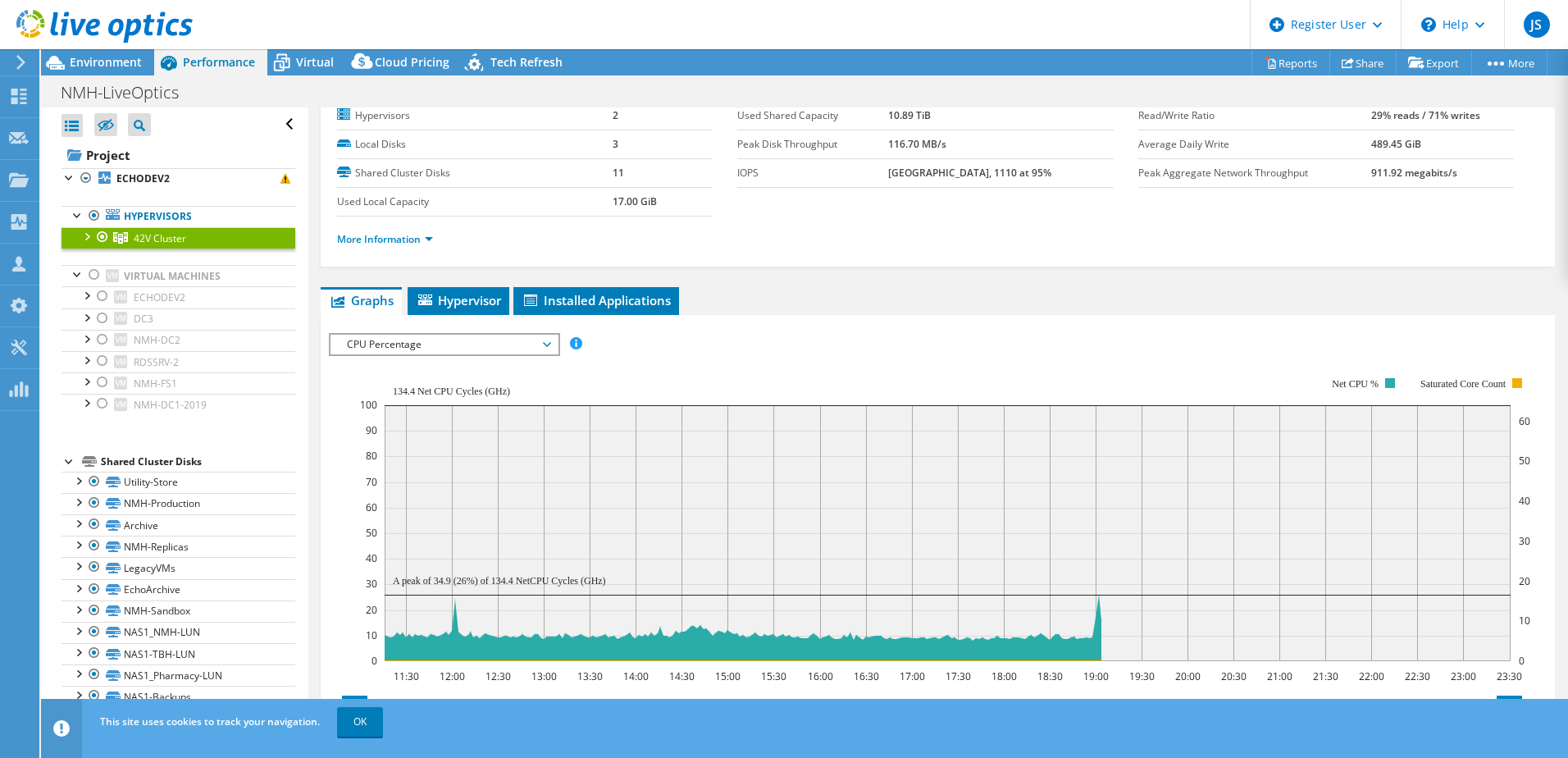
click at [494, 336] on span "CPU Percentage" at bounding box center [444, 345] width 211 height 20
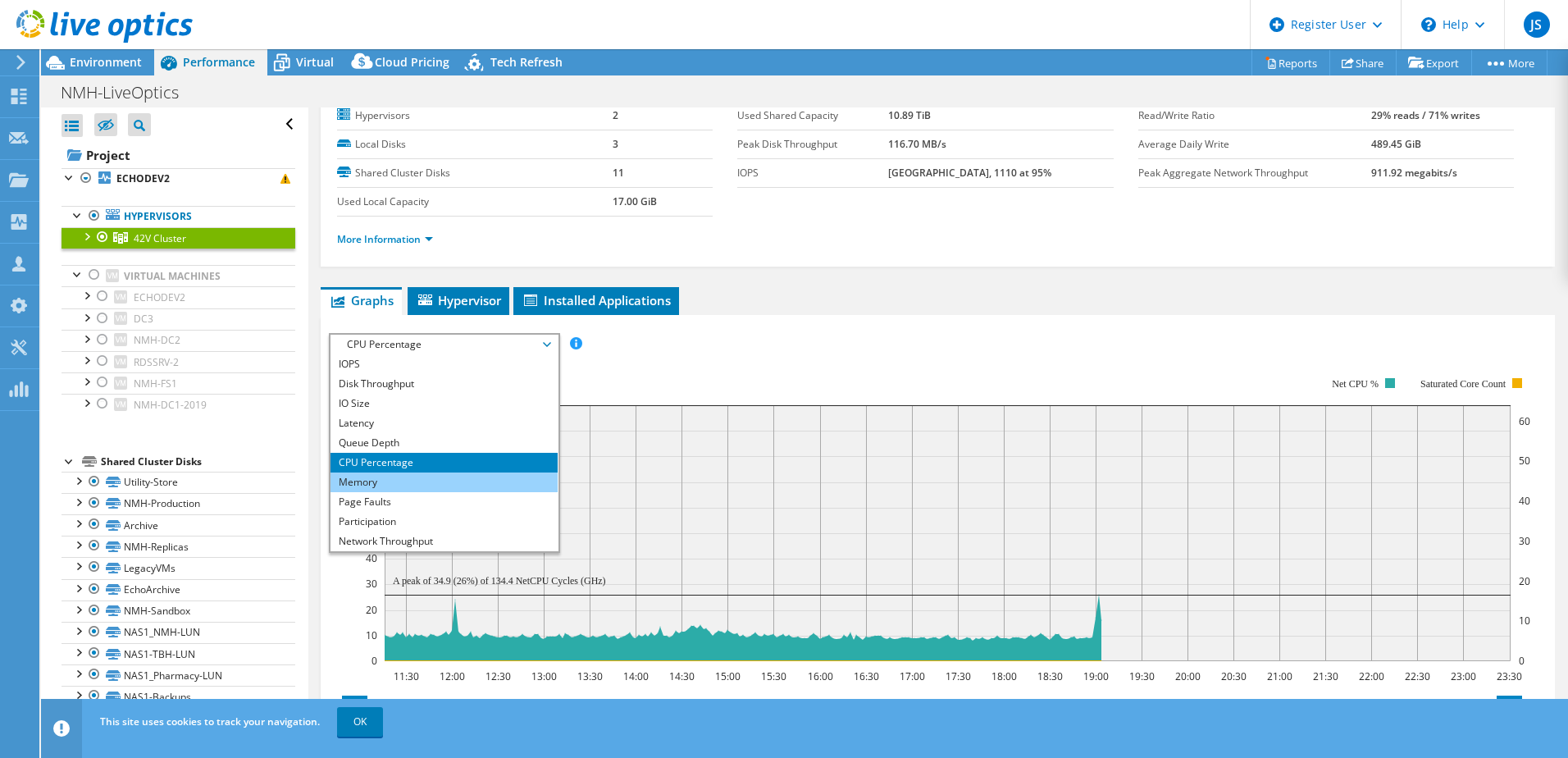
click at [389, 485] on li "Memory" at bounding box center [444, 482] width 227 height 20
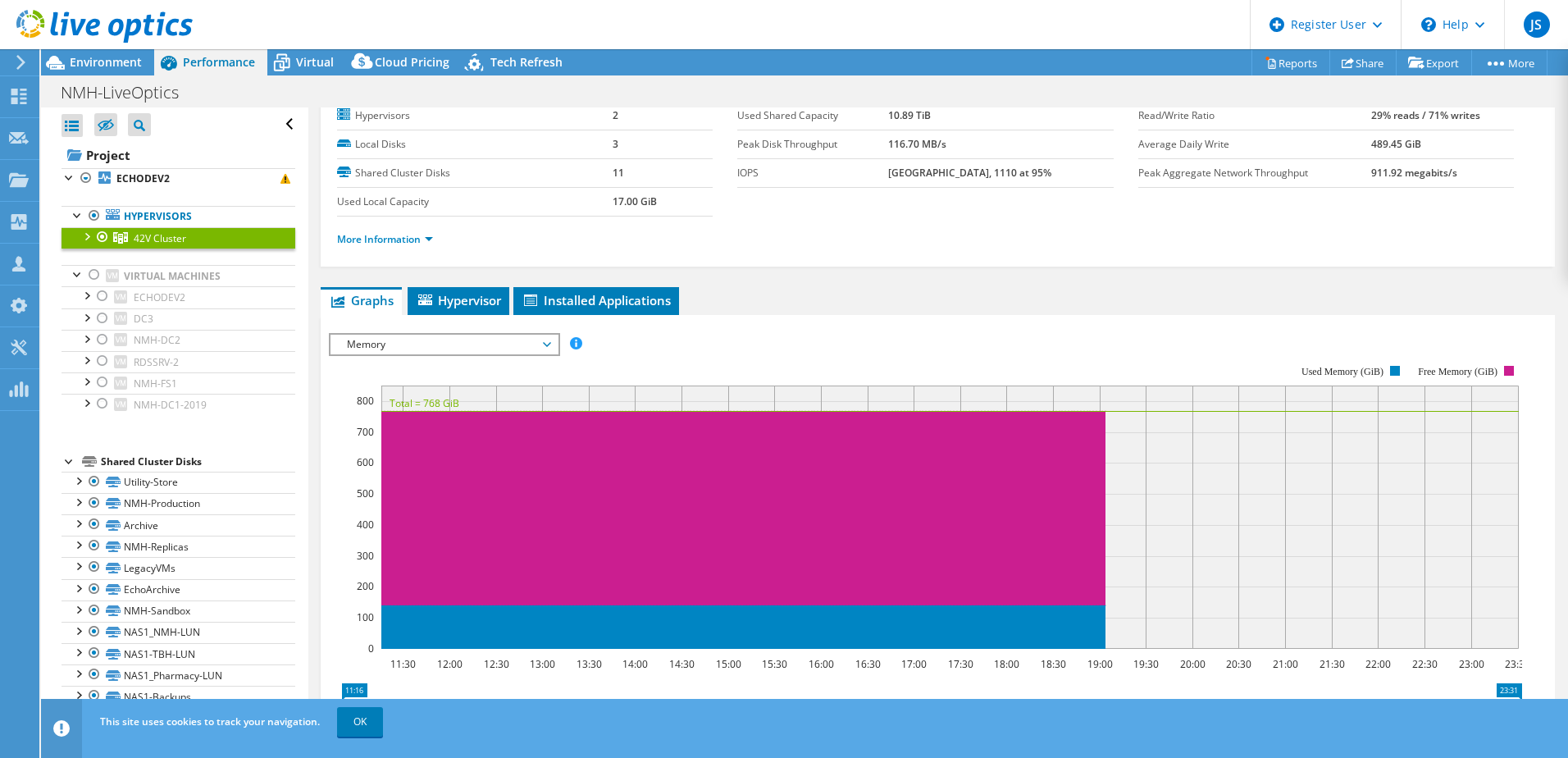
click at [453, 339] on span "Memory" at bounding box center [444, 345] width 211 height 20
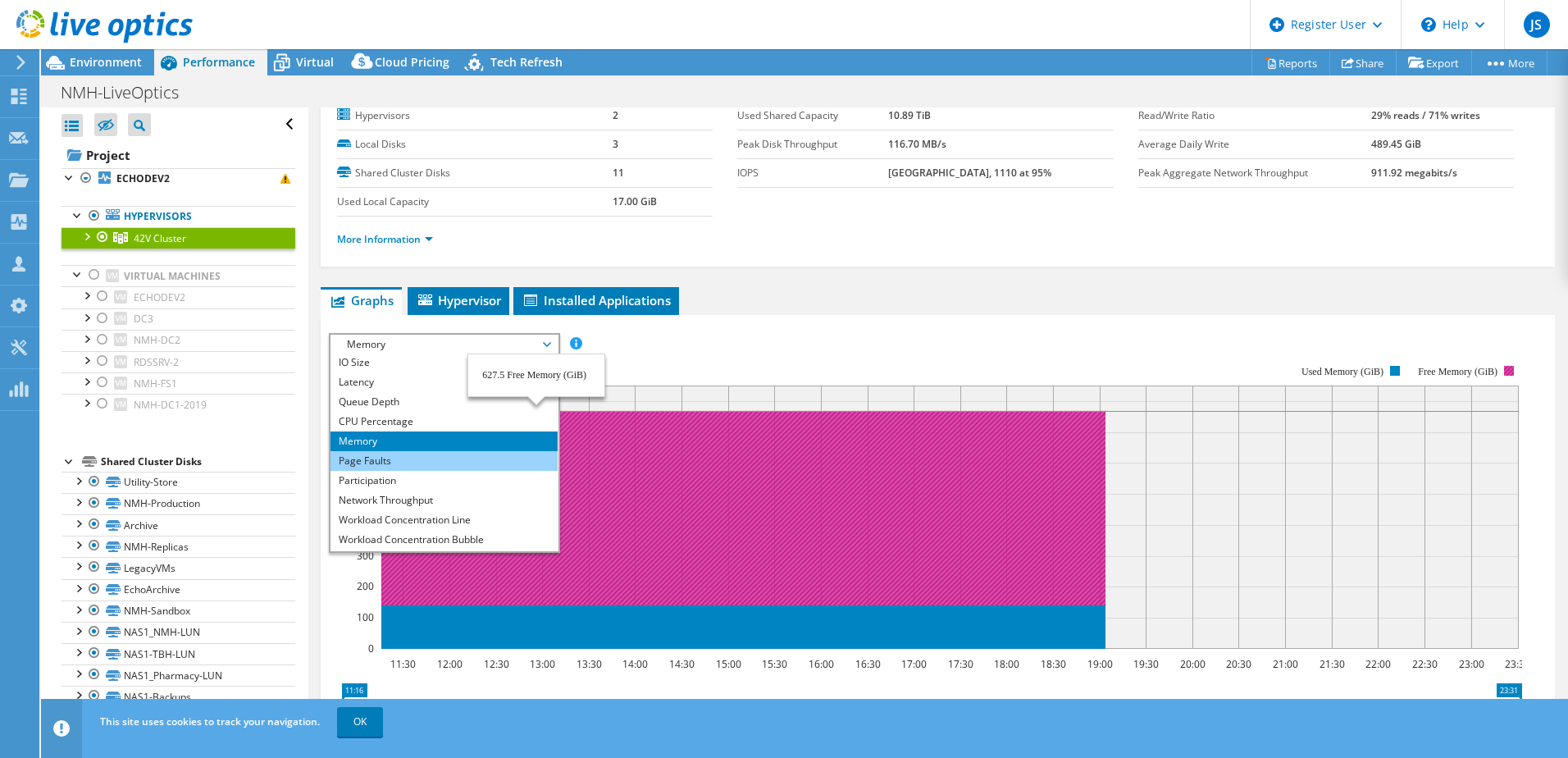
scroll to position [59, 0]
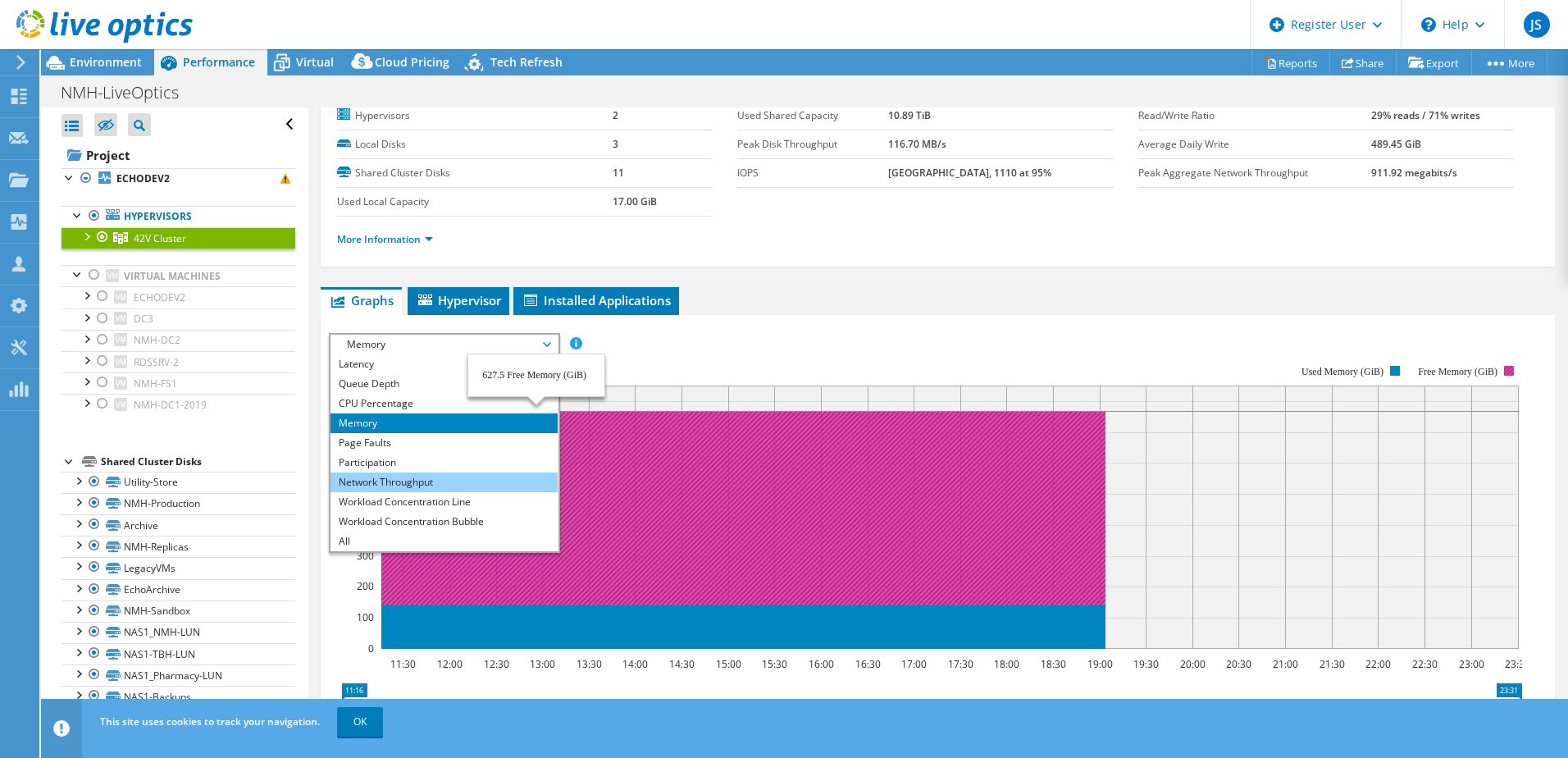
click at [428, 486] on li "Network Throughput" at bounding box center [444, 482] width 227 height 20
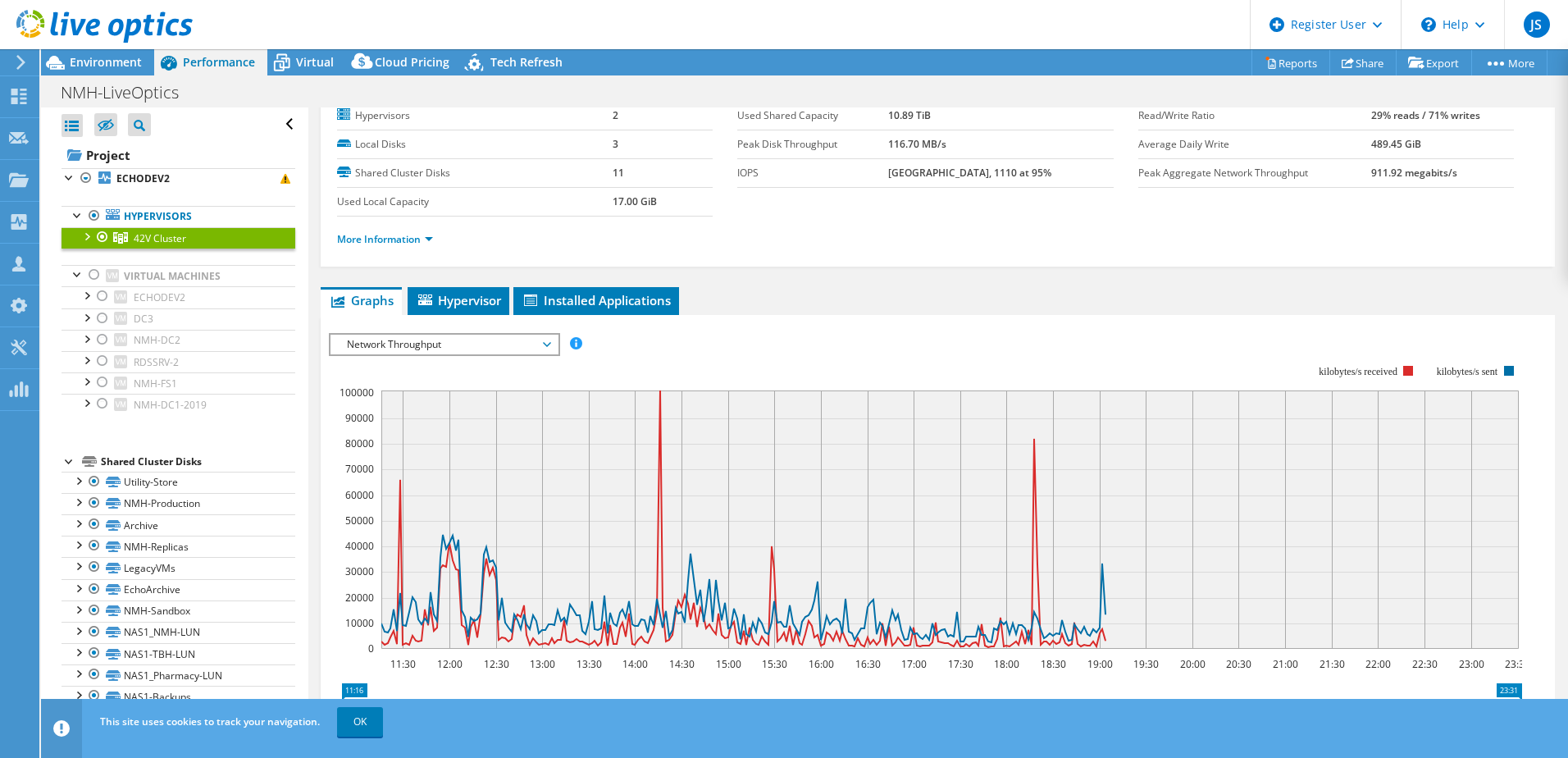
click at [514, 356] on rect at bounding box center [925, 507] width 1193 height 328
click at [515, 355] on div "Network Throughput IOPS Disk Throughput IO Size Latency Queue Depth CPU Percent…" at bounding box center [445, 345] width 232 height 23
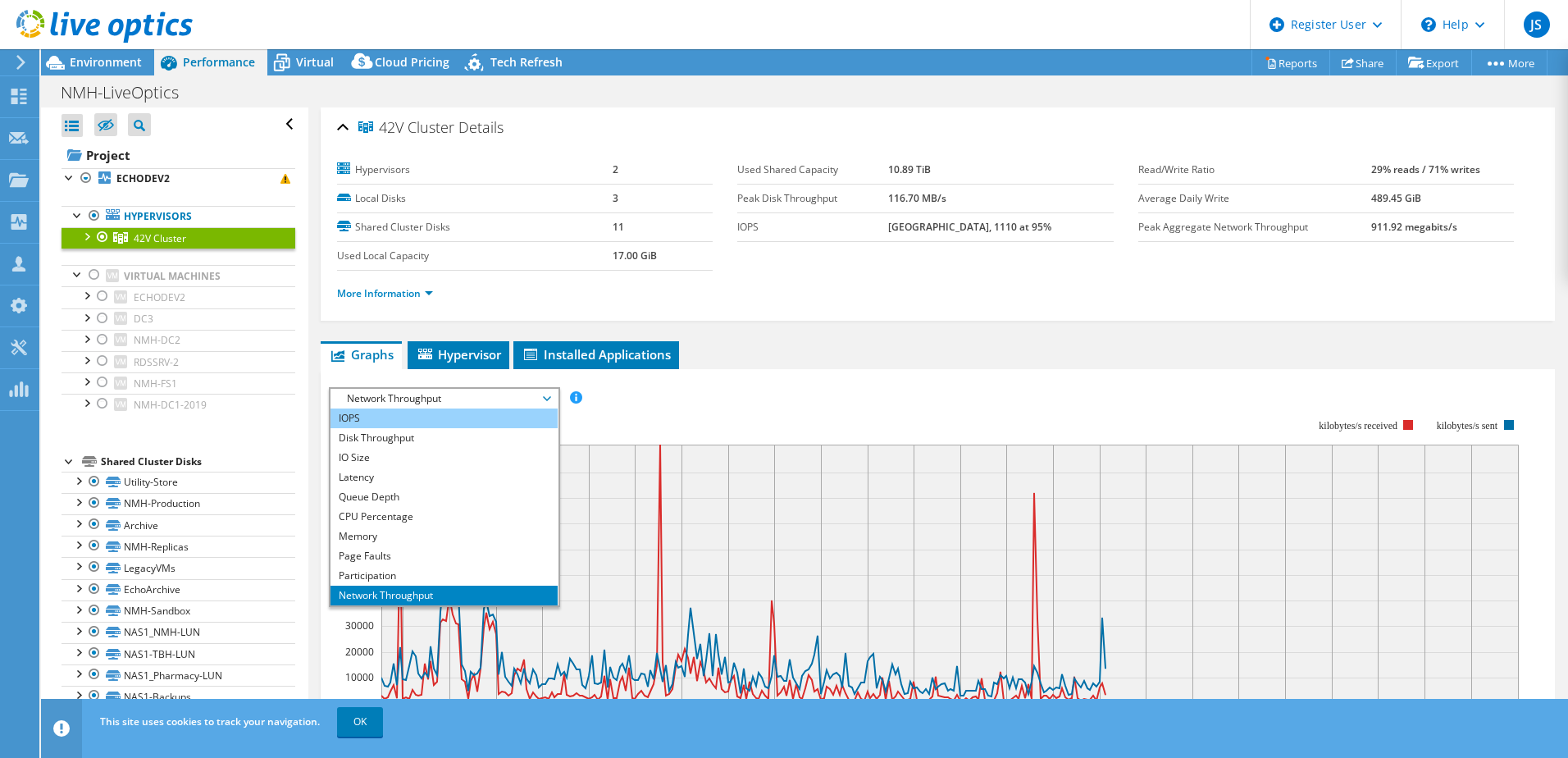
scroll to position [0, 0]
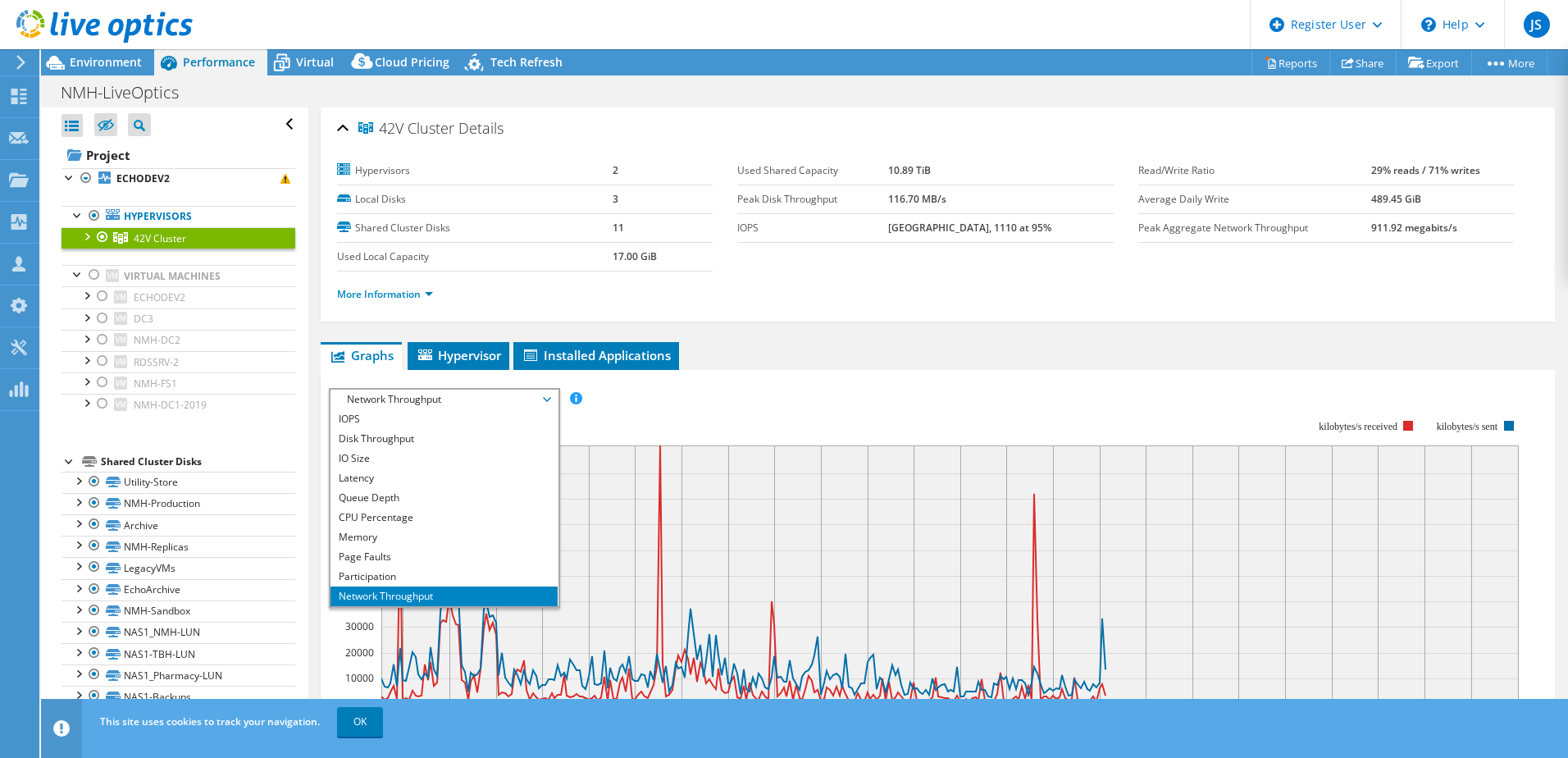
click at [390, 398] on span "Network Throughput" at bounding box center [444, 399] width 211 height 20
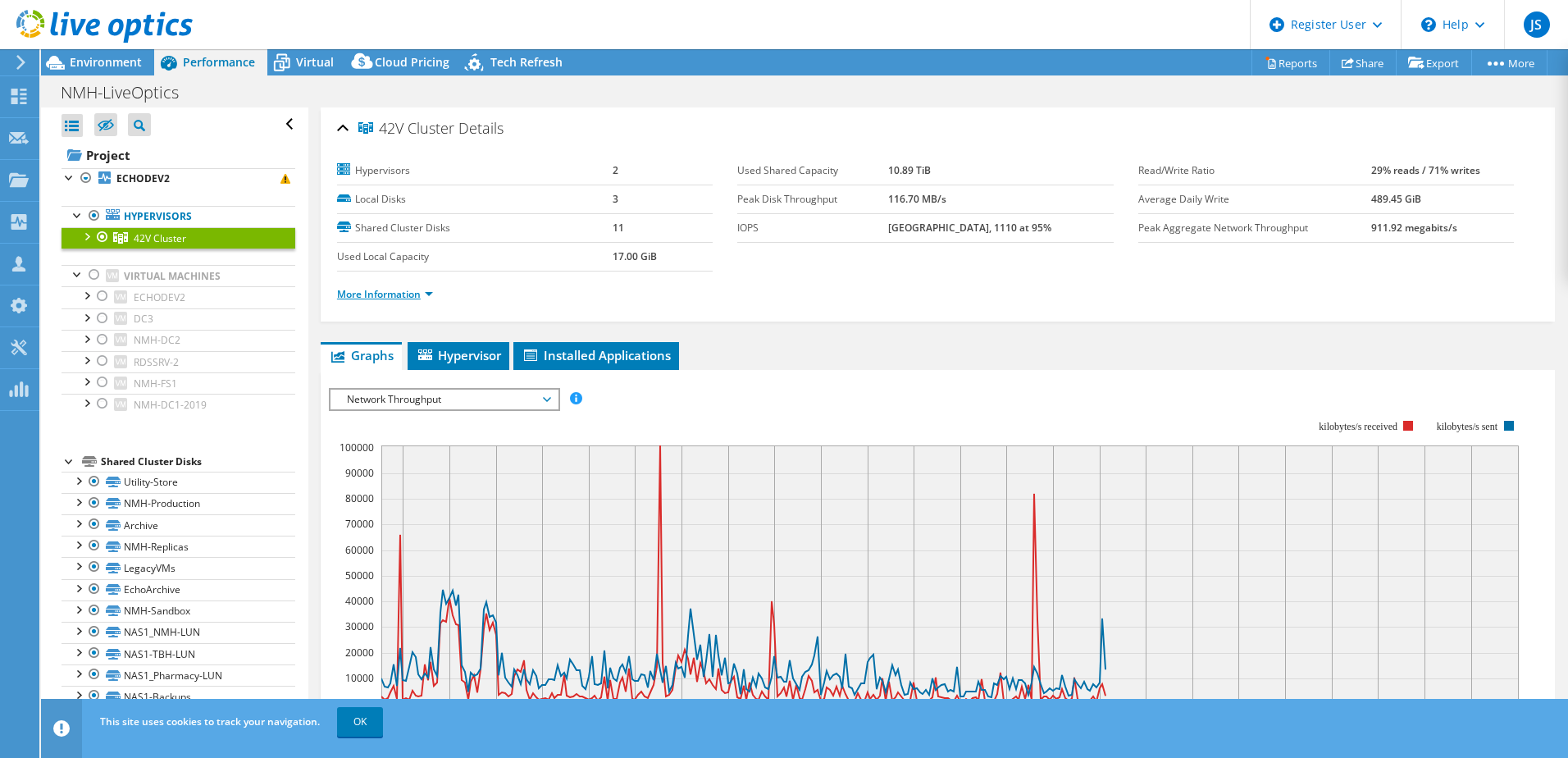
click at [372, 294] on link "More Information" at bounding box center [385, 294] width 96 height 14
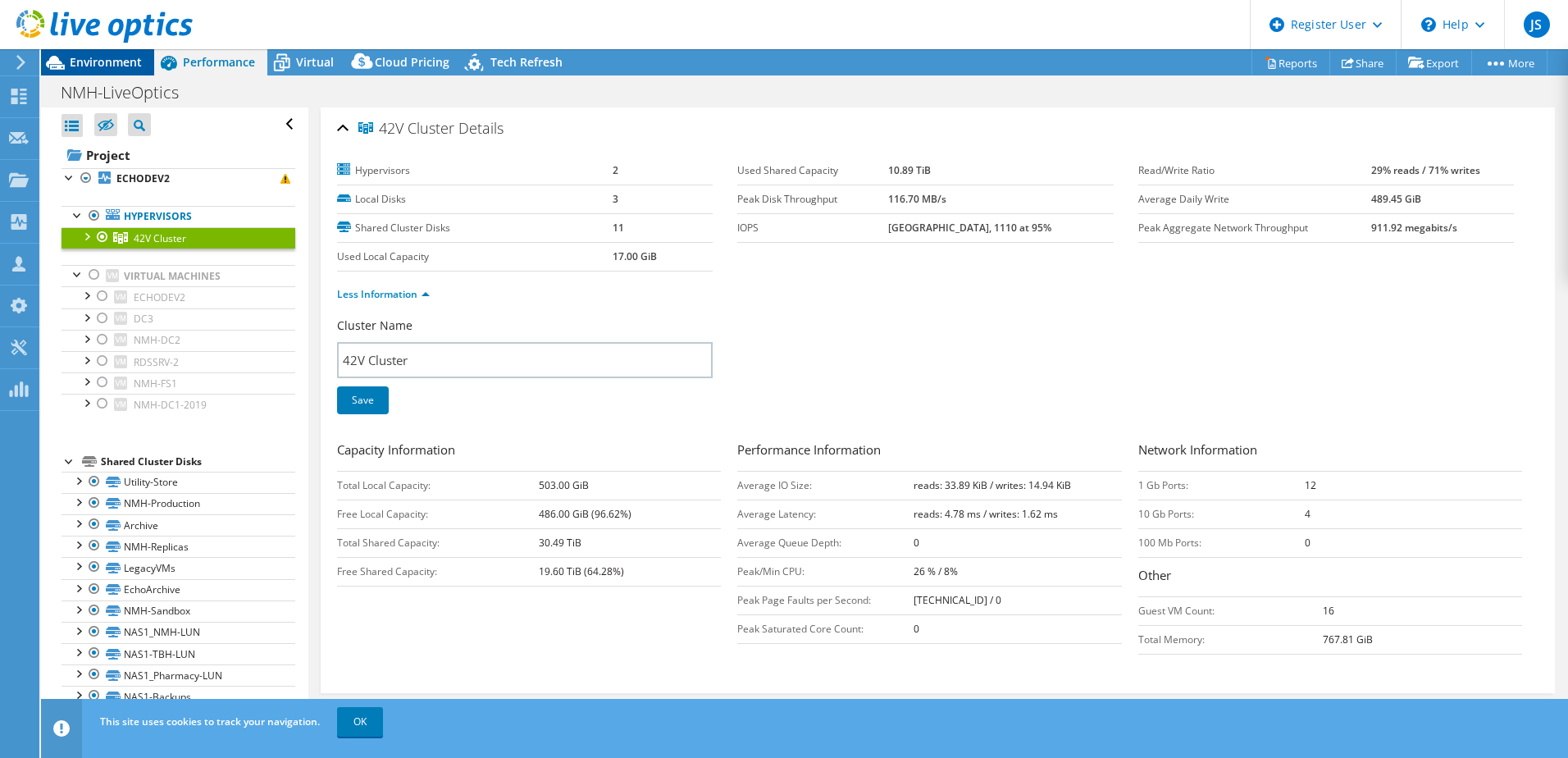
click at [143, 60] on div "Environment" at bounding box center [97, 61] width 113 height 26
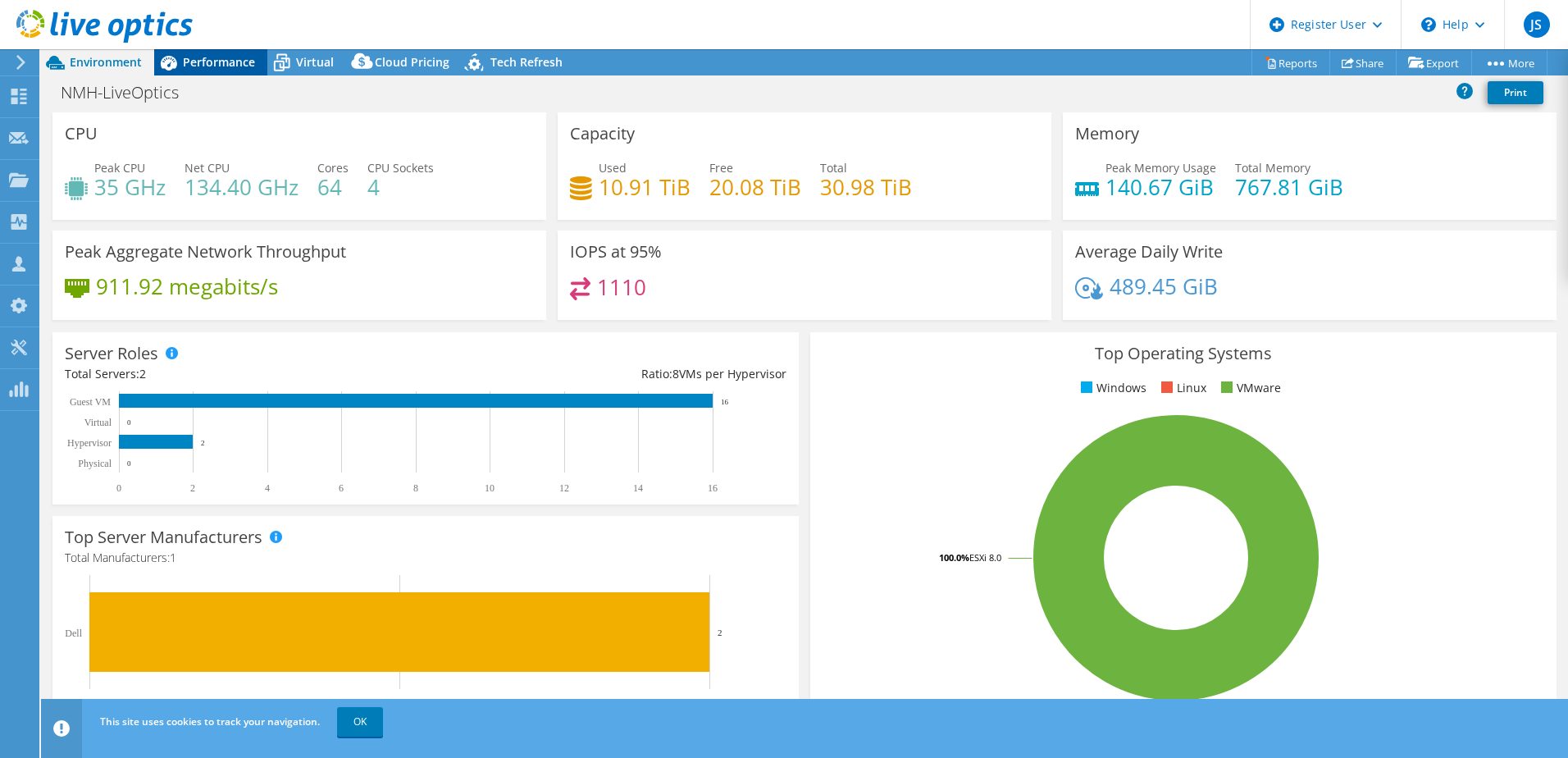
click at [193, 58] on span "Performance" at bounding box center [218, 61] width 72 height 15
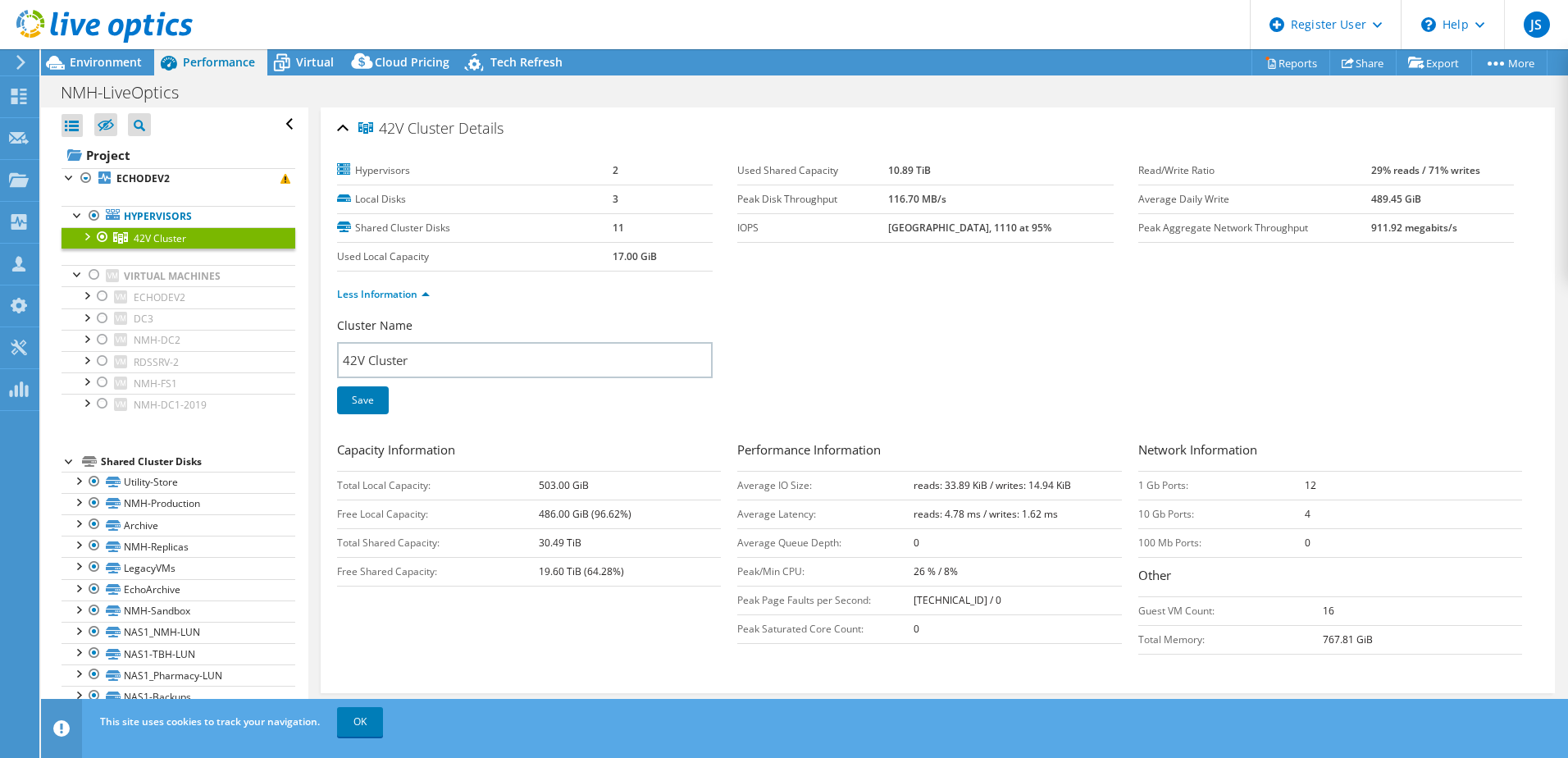
click at [1273, 361] on div "Cluster Name 42V Cluster Save" at bounding box center [937, 376] width 1202 height 118
drag, startPoint x: 75, startPoint y: 216, endPoint x: 93, endPoint y: 233, distance: 24.8
click at [75, 216] on div at bounding box center [78, 214] width 16 height 16
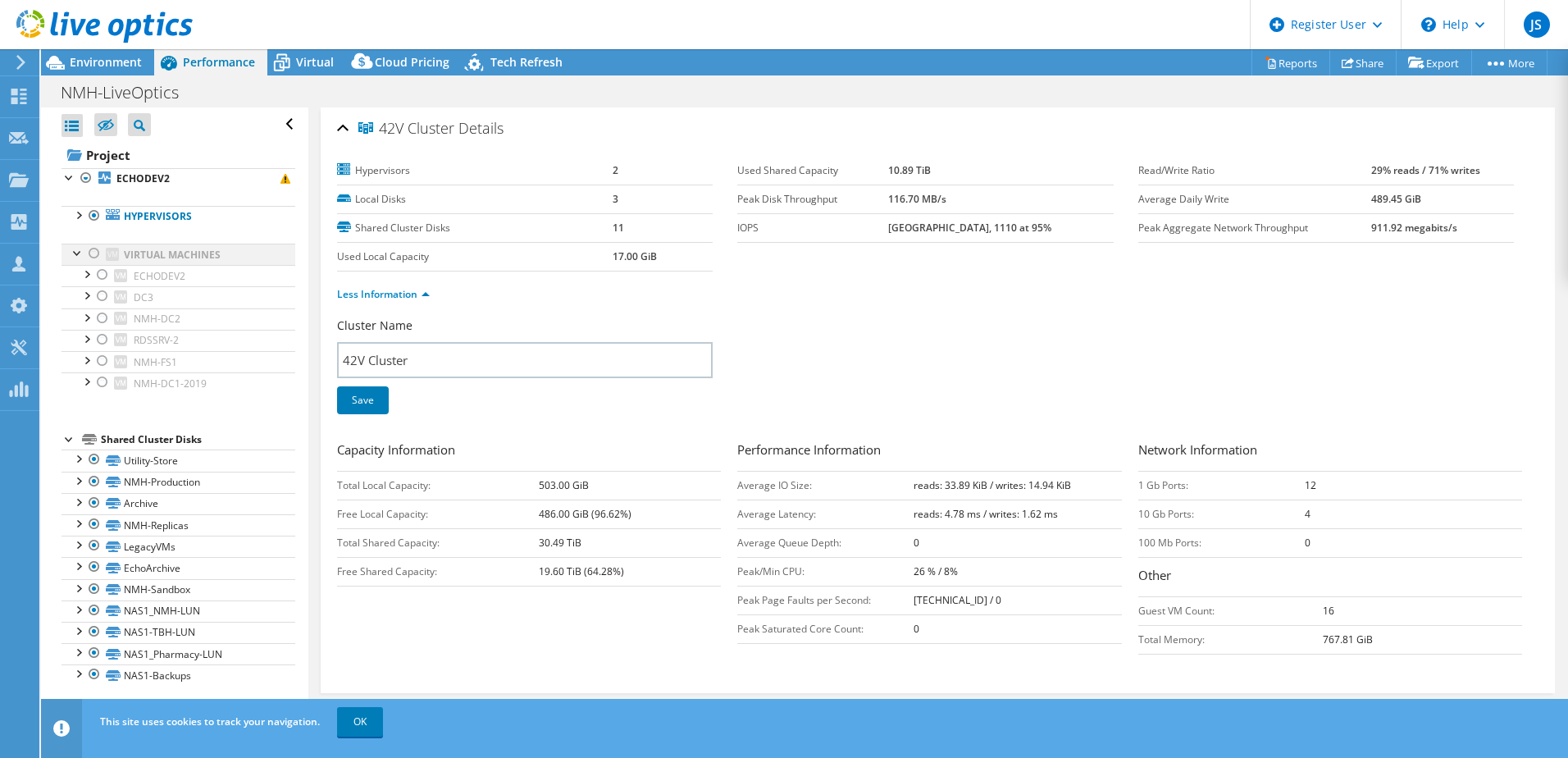
click at [75, 249] on div at bounding box center [78, 251] width 16 height 16
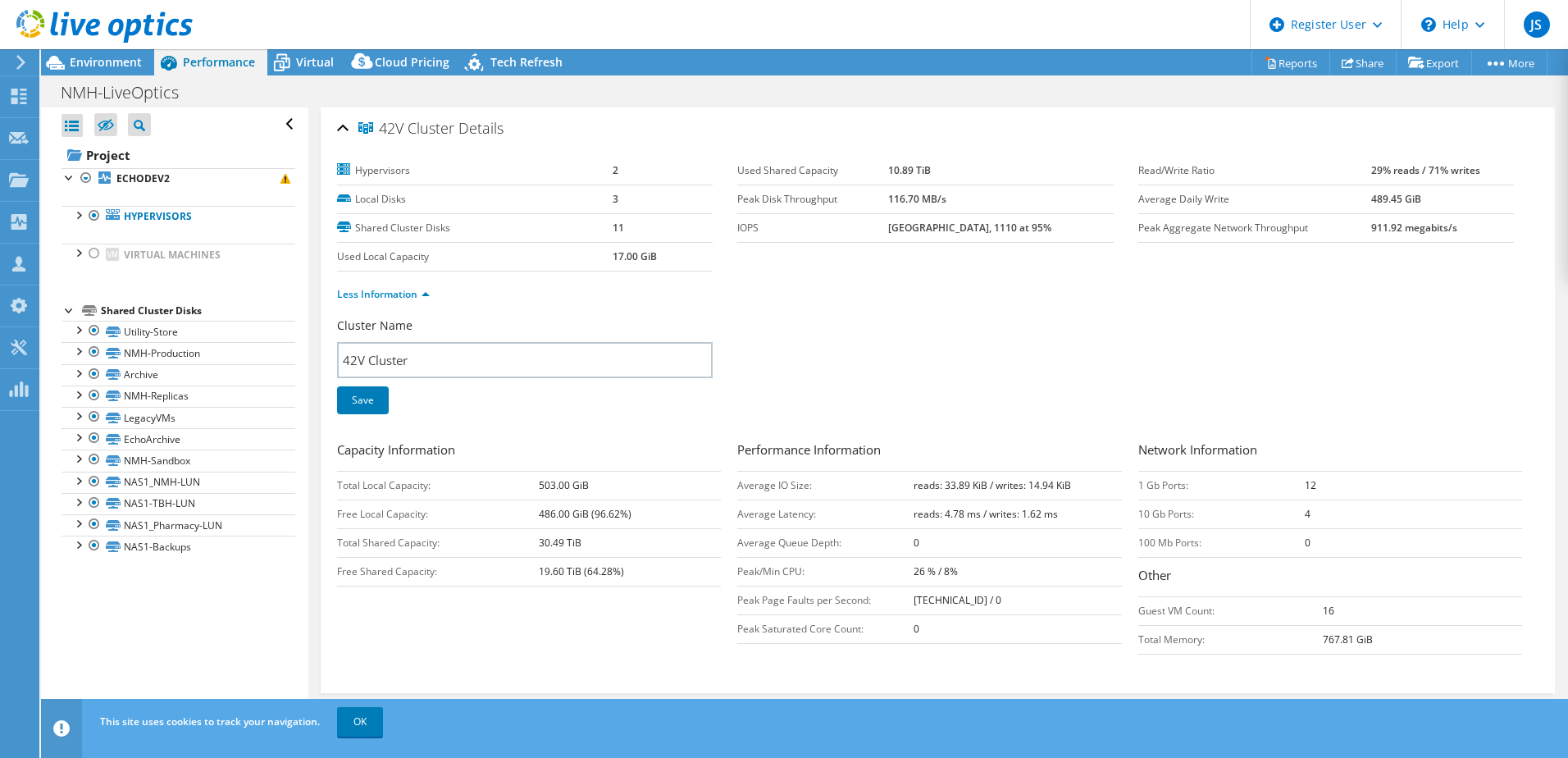
click at [953, 403] on div "Cluster Name 42V Cluster Save" at bounding box center [937, 376] width 1202 height 118
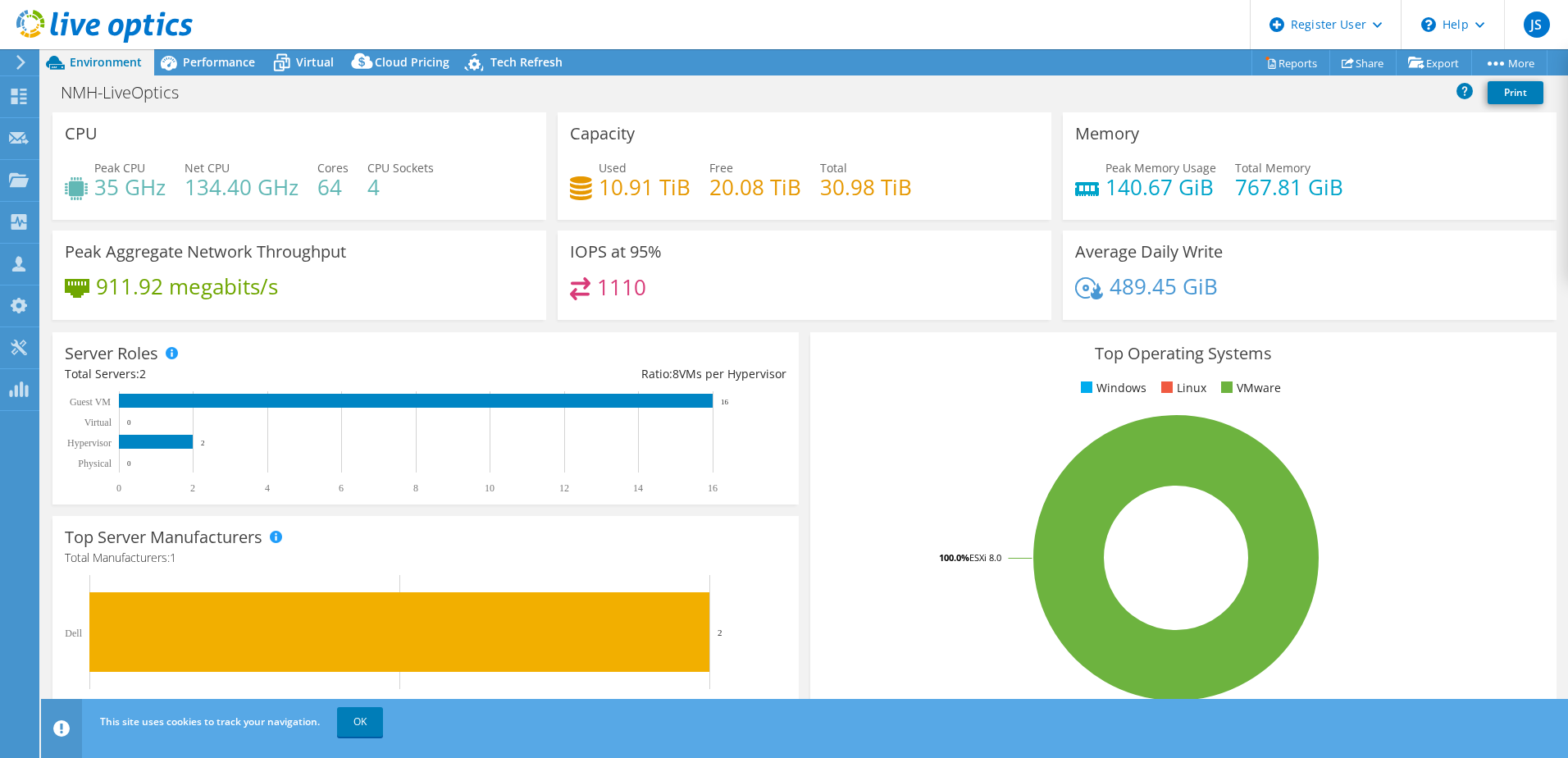
select select "USD"
